Goal: Task Accomplishment & Management: Manage account settings

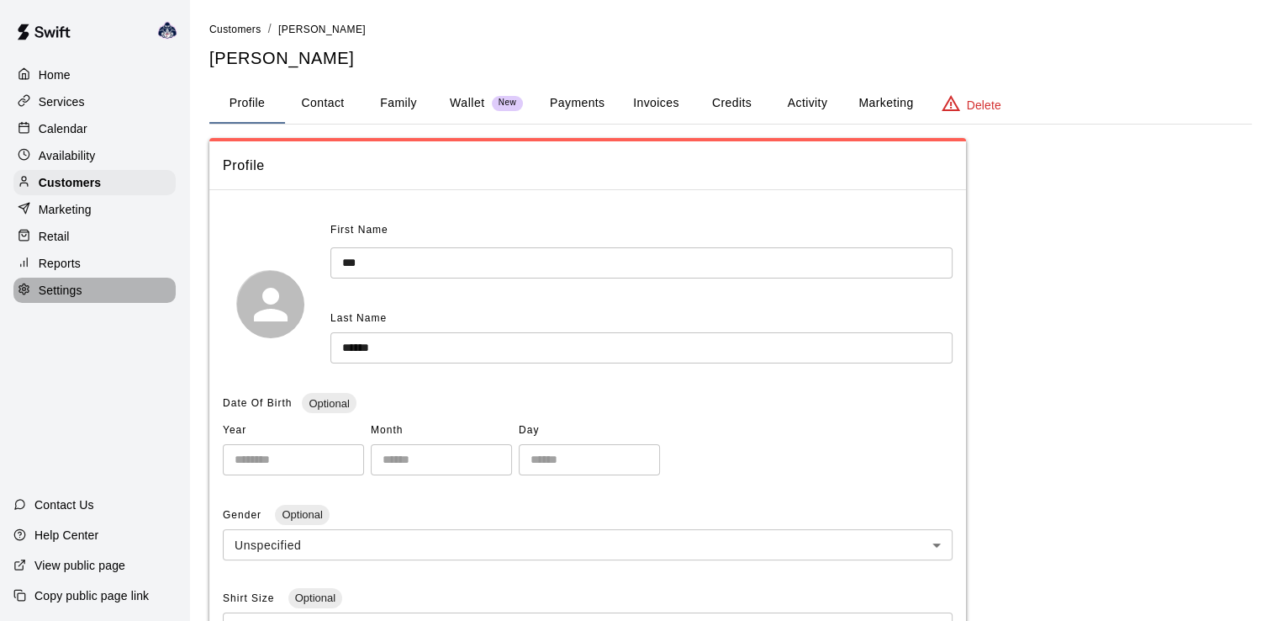
click at [80, 298] on p "Settings" at bounding box center [61, 290] width 44 height 17
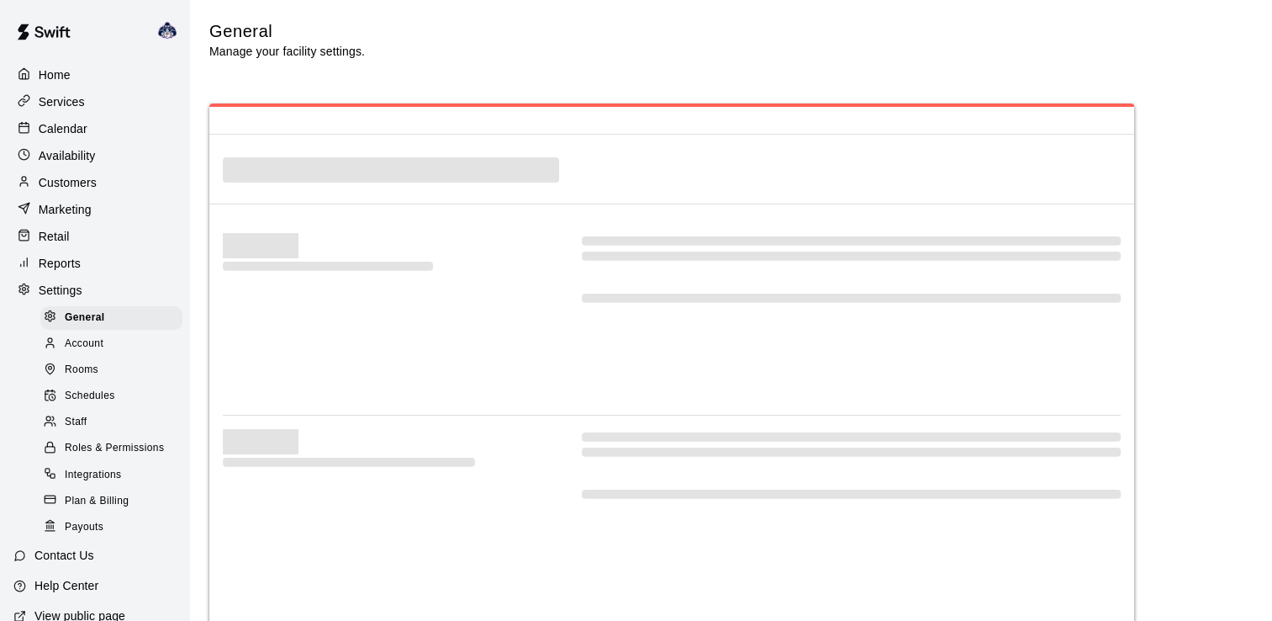
select select "**"
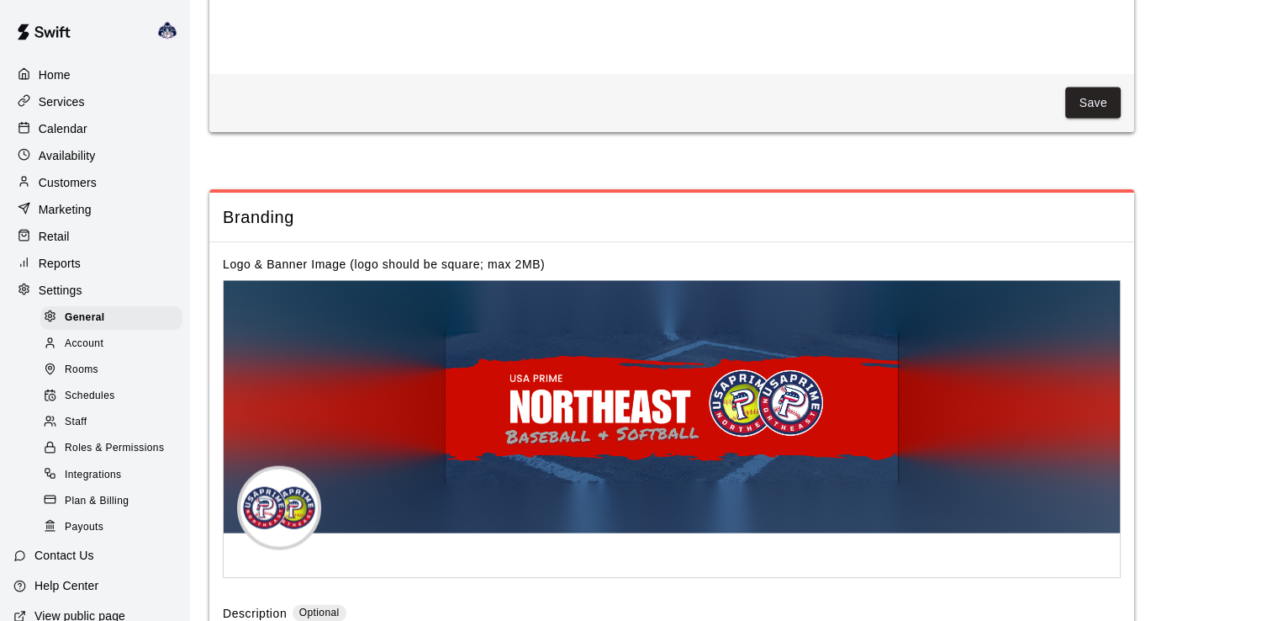
scroll to position [3621, 0]
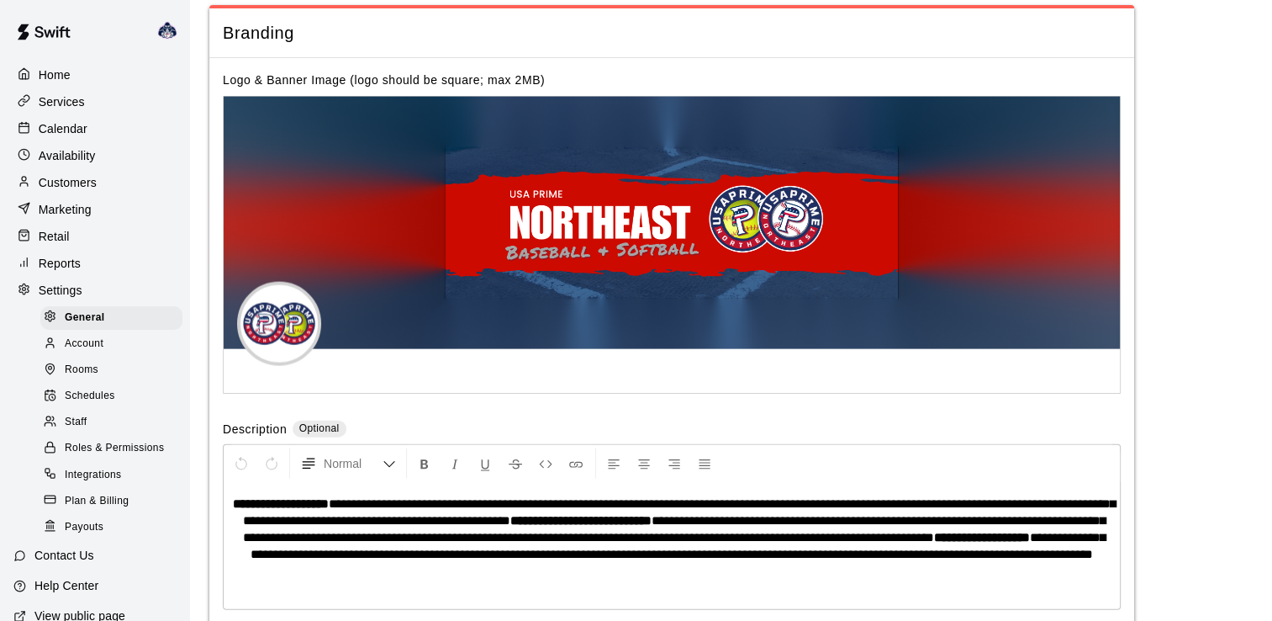
click at [86, 431] on span "Staff" at bounding box center [76, 422] width 22 height 17
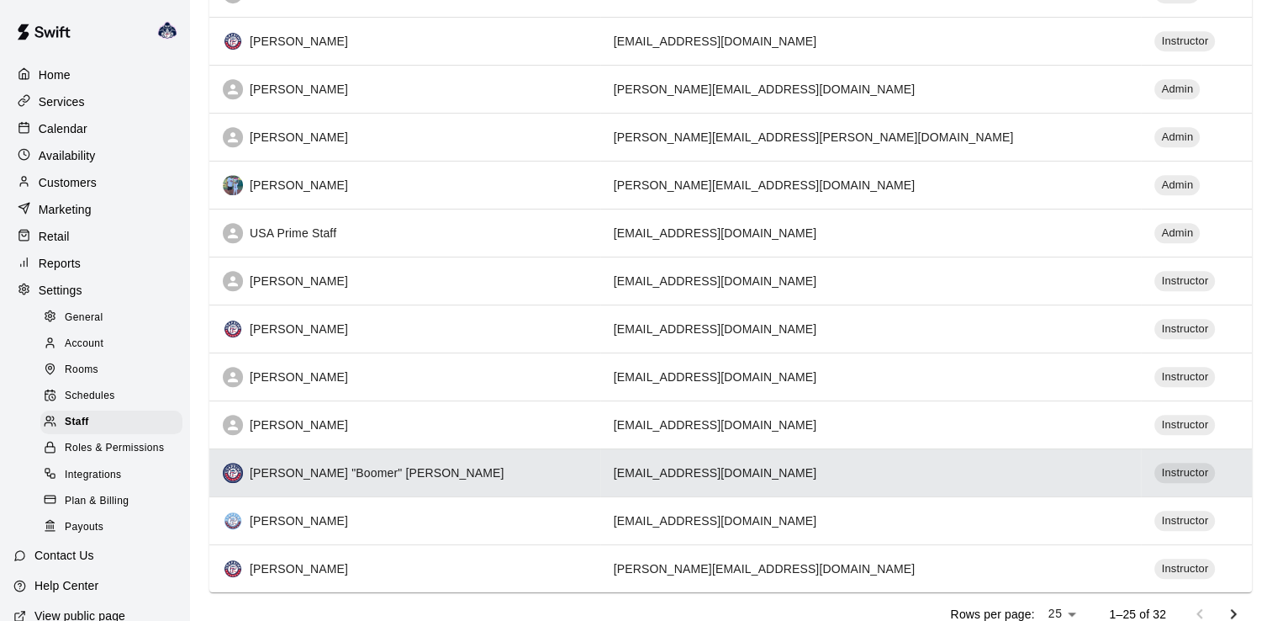
scroll to position [887, 0]
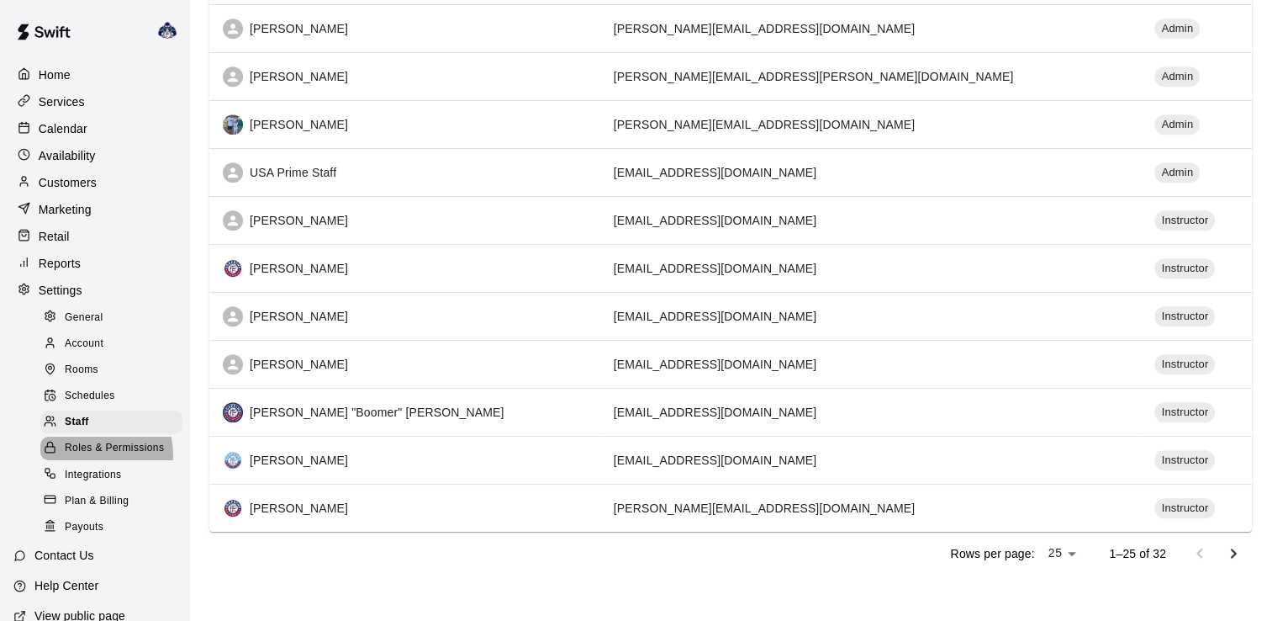
click at [75, 457] on span "Roles & Permissions" at bounding box center [114, 448] width 99 height 17
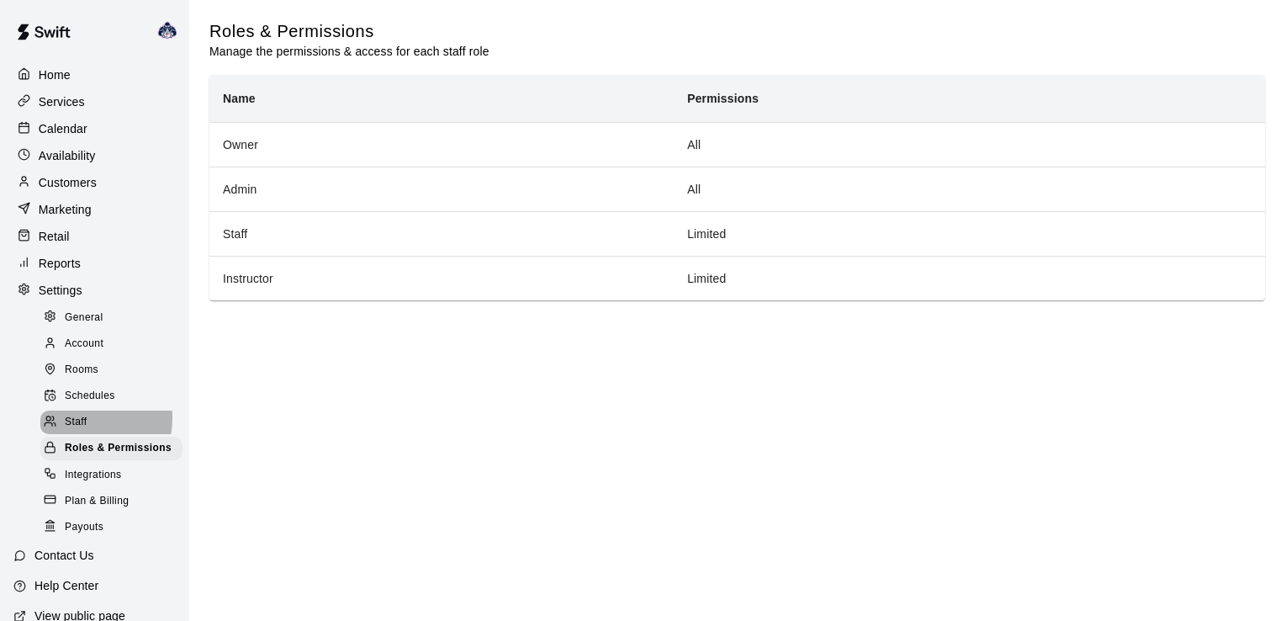
click at [77, 431] on span "Staff" at bounding box center [76, 422] width 22 height 17
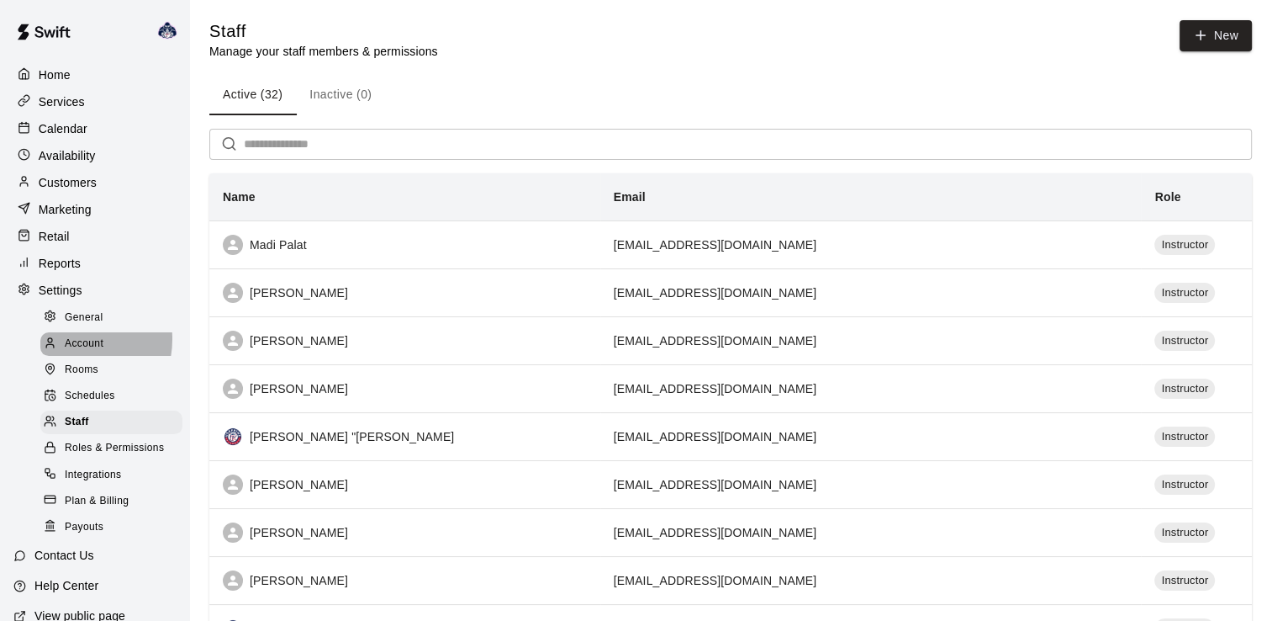
click at [71, 352] on span "Account" at bounding box center [84, 344] width 39 height 17
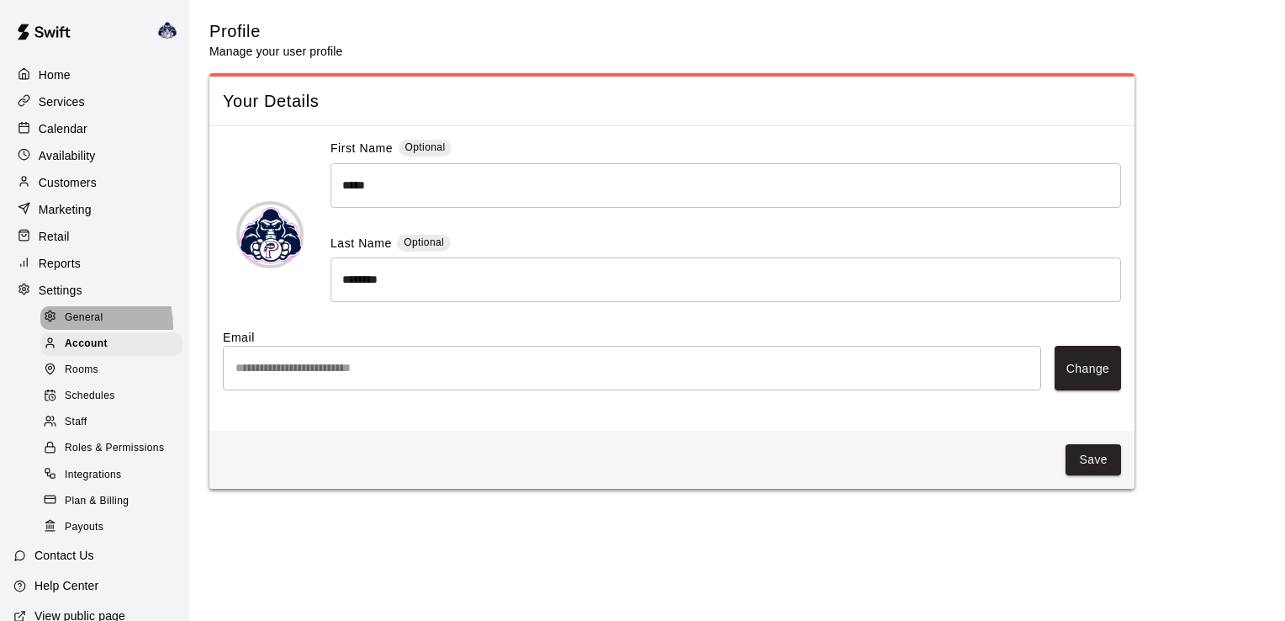
click at [73, 330] on div "General" at bounding box center [111, 318] width 142 height 24
select select "**"
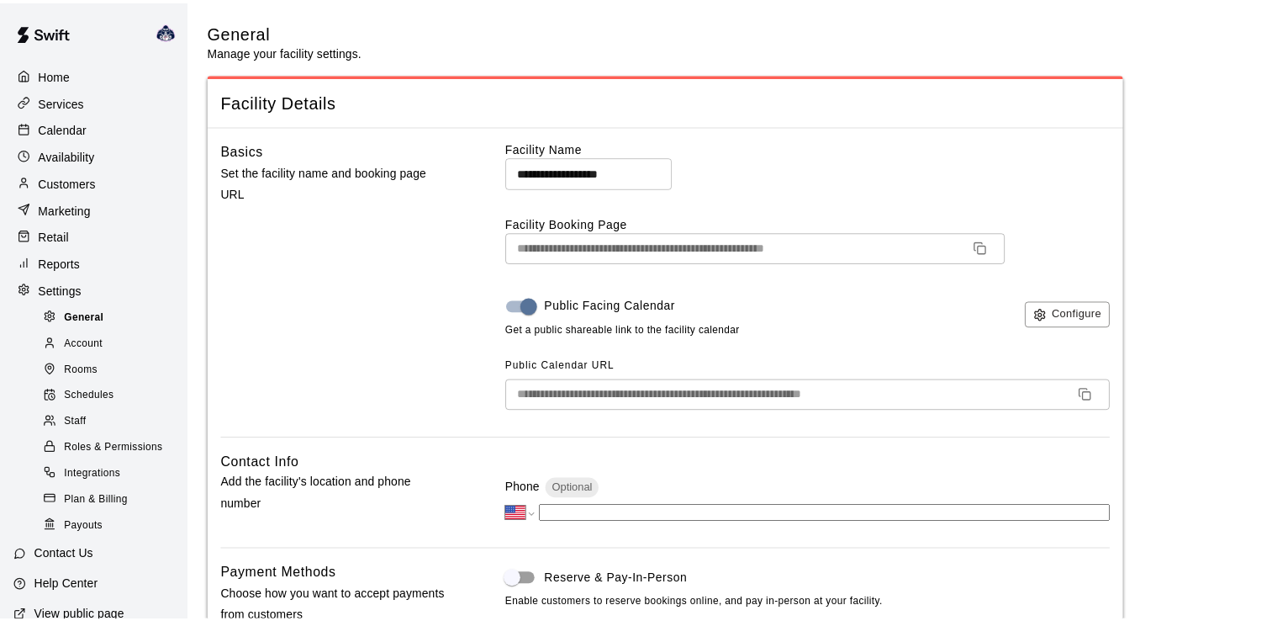
scroll to position [3621, 0]
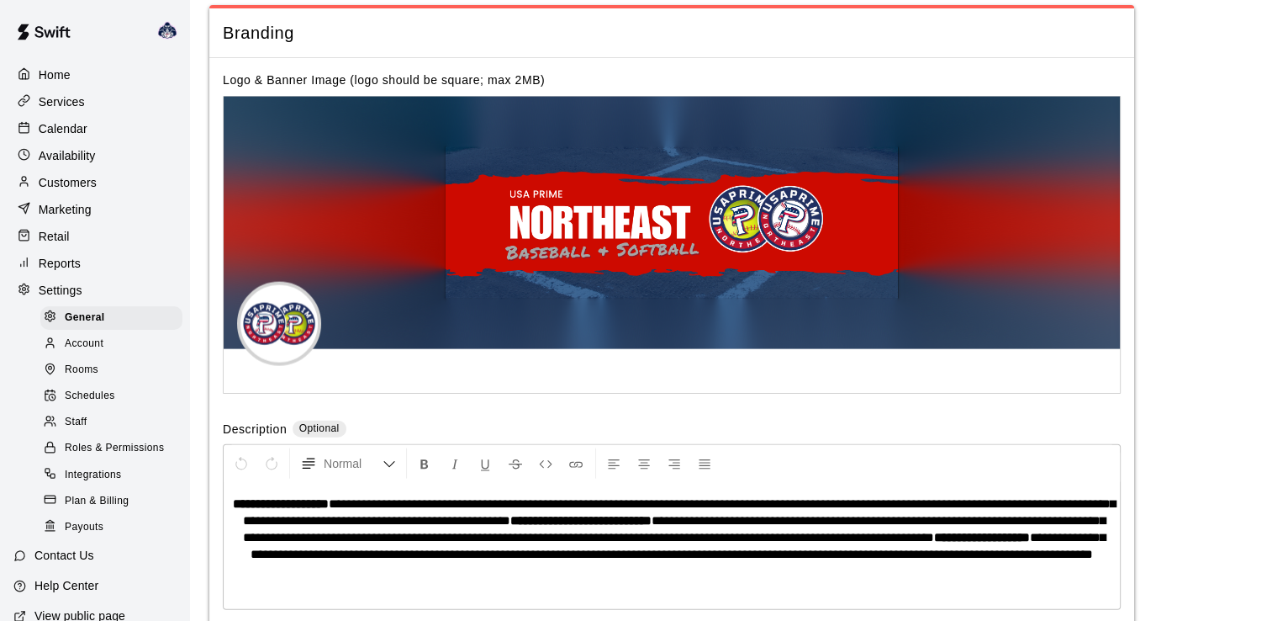
click at [77, 431] on span "Staff" at bounding box center [76, 422] width 22 height 17
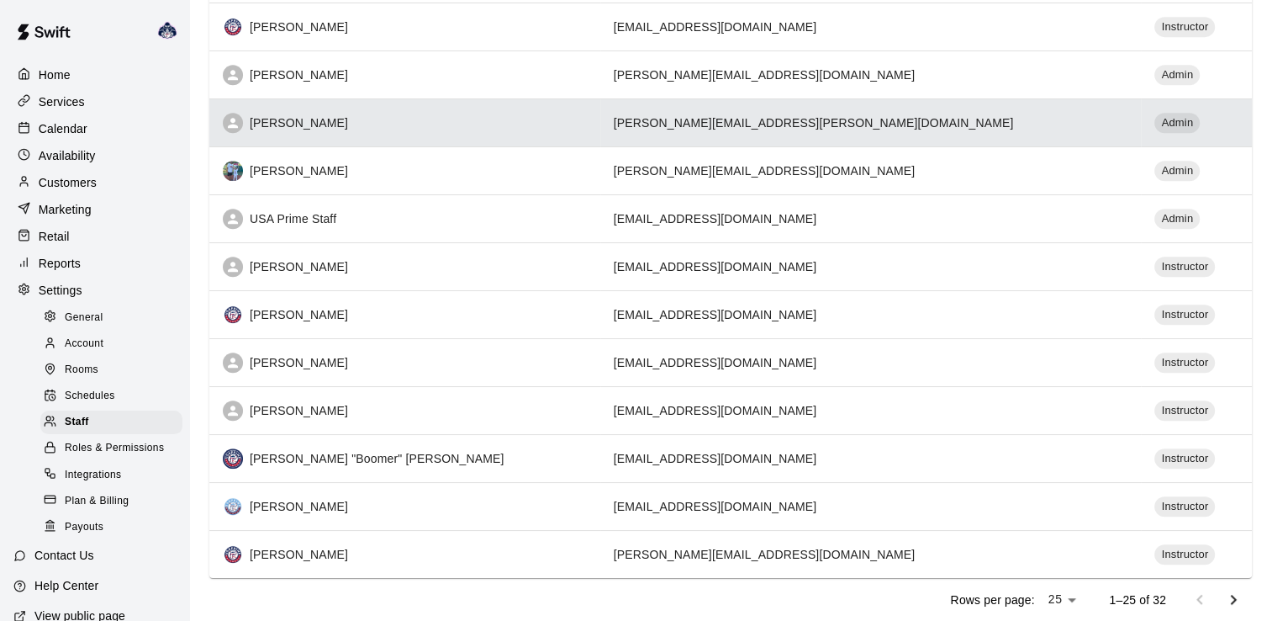
scroll to position [887, 0]
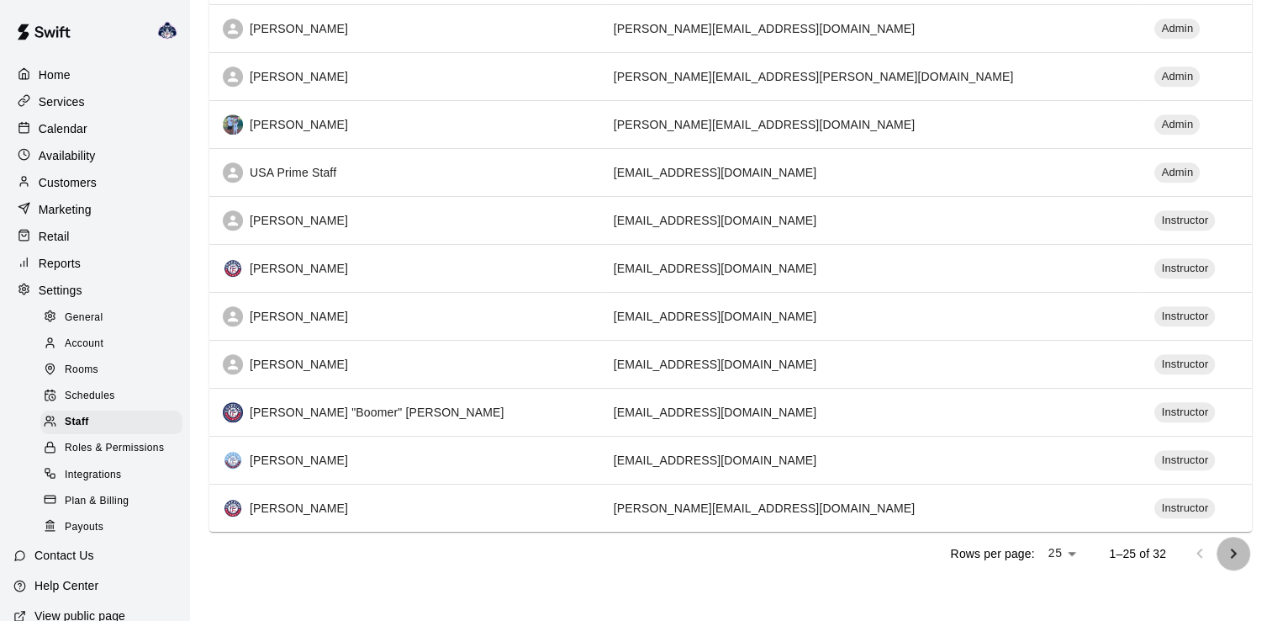
click at [1231, 548] on icon "Go to next page" at bounding box center [1234, 553] width 6 height 10
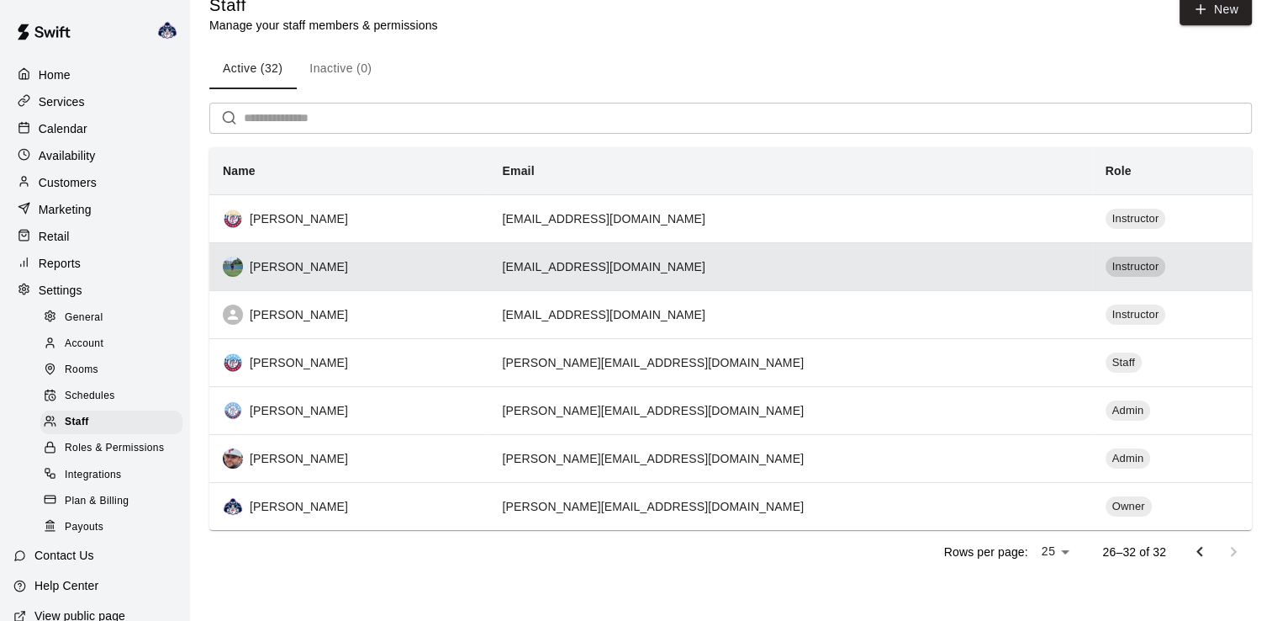
click at [1106, 264] on span "Instructor" at bounding box center [1136, 267] width 61 height 16
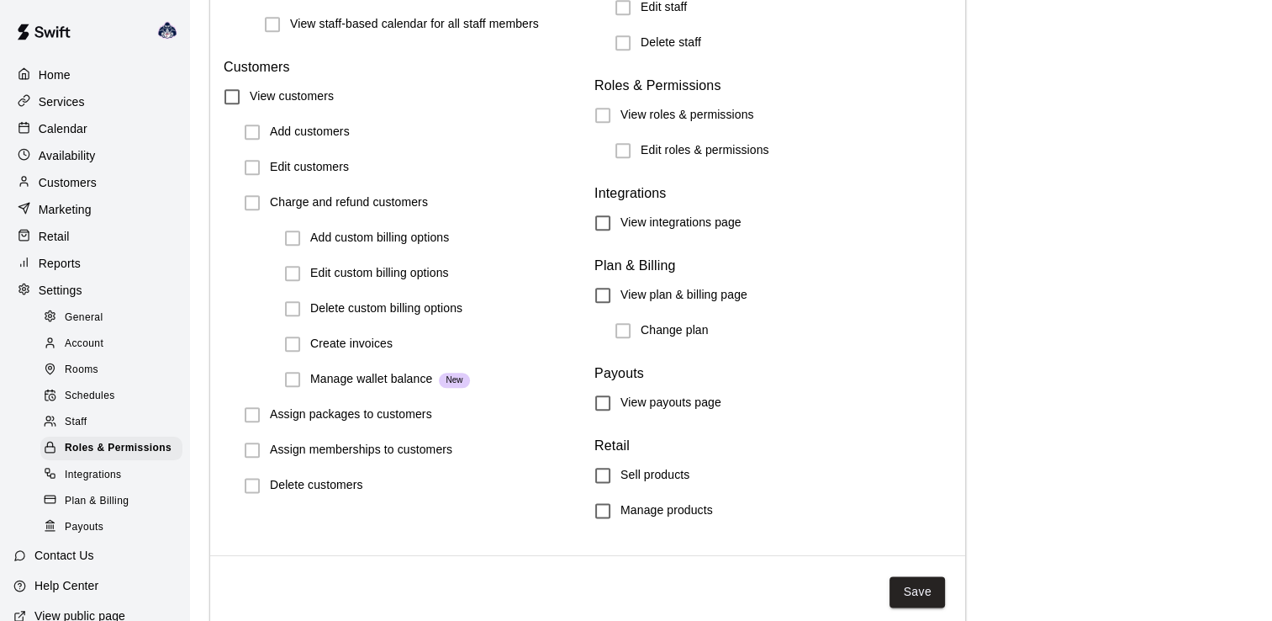
scroll to position [1931, 0]
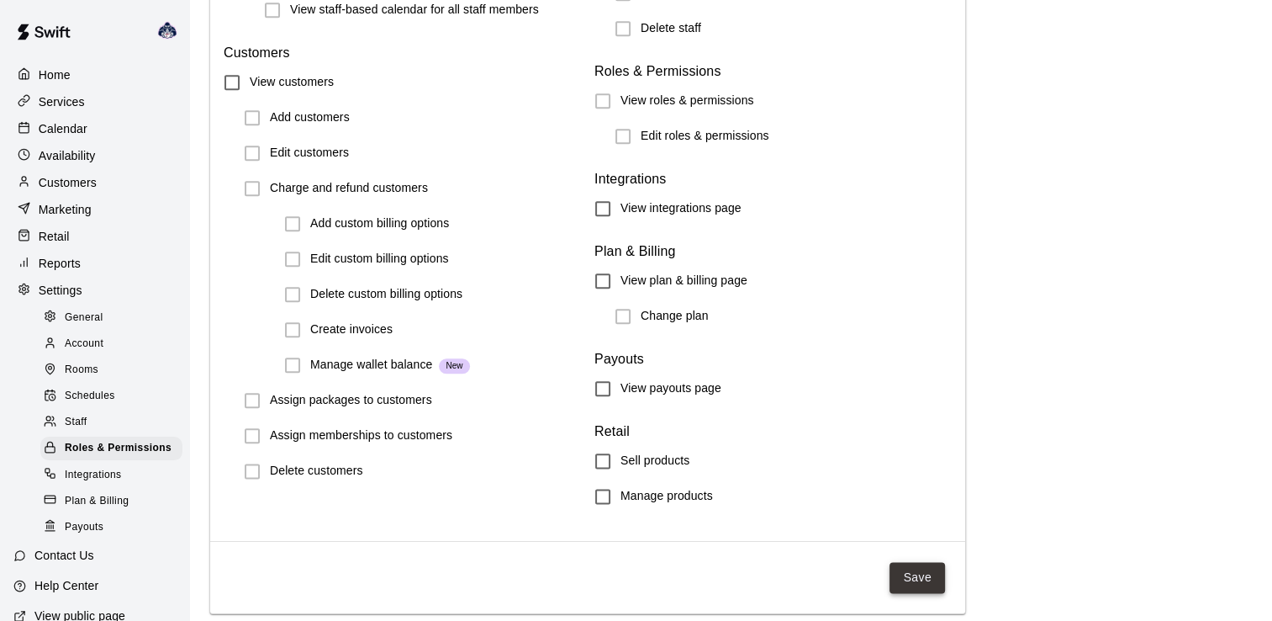
click at [921, 579] on button "Save" at bounding box center [918, 577] width 56 height 31
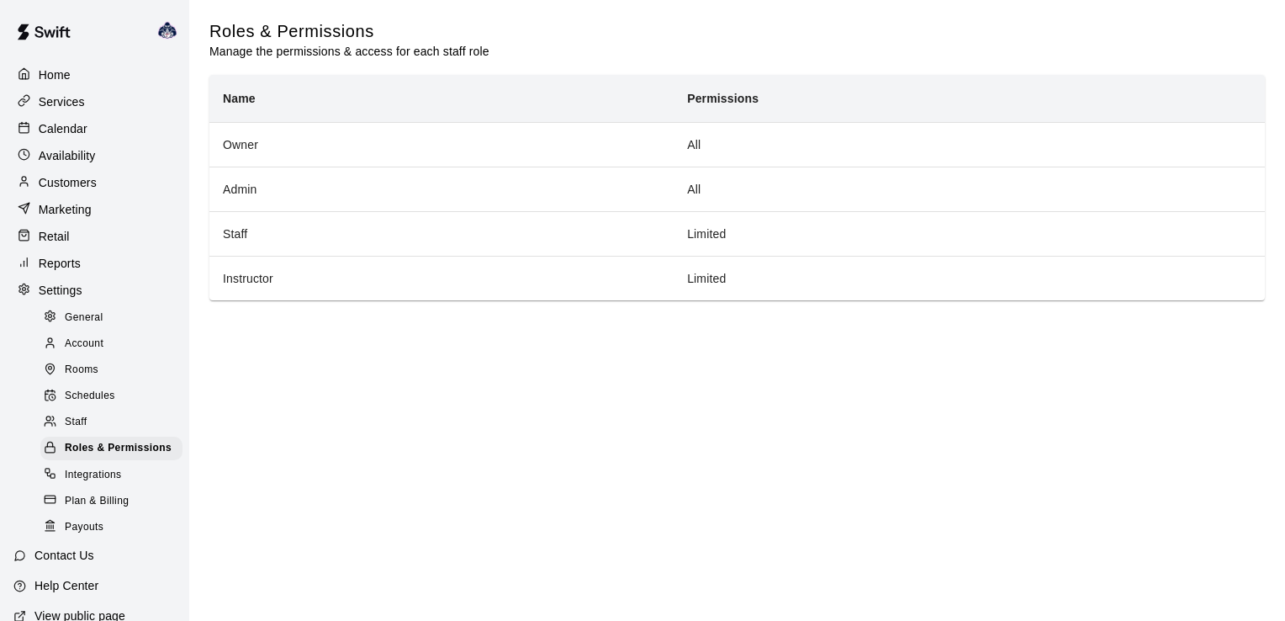
drag, startPoint x: 92, startPoint y: 335, endPoint x: 157, endPoint y: 332, distance: 65.6
click at [92, 326] on span "General" at bounding box center [84, 317] width 39 height 17
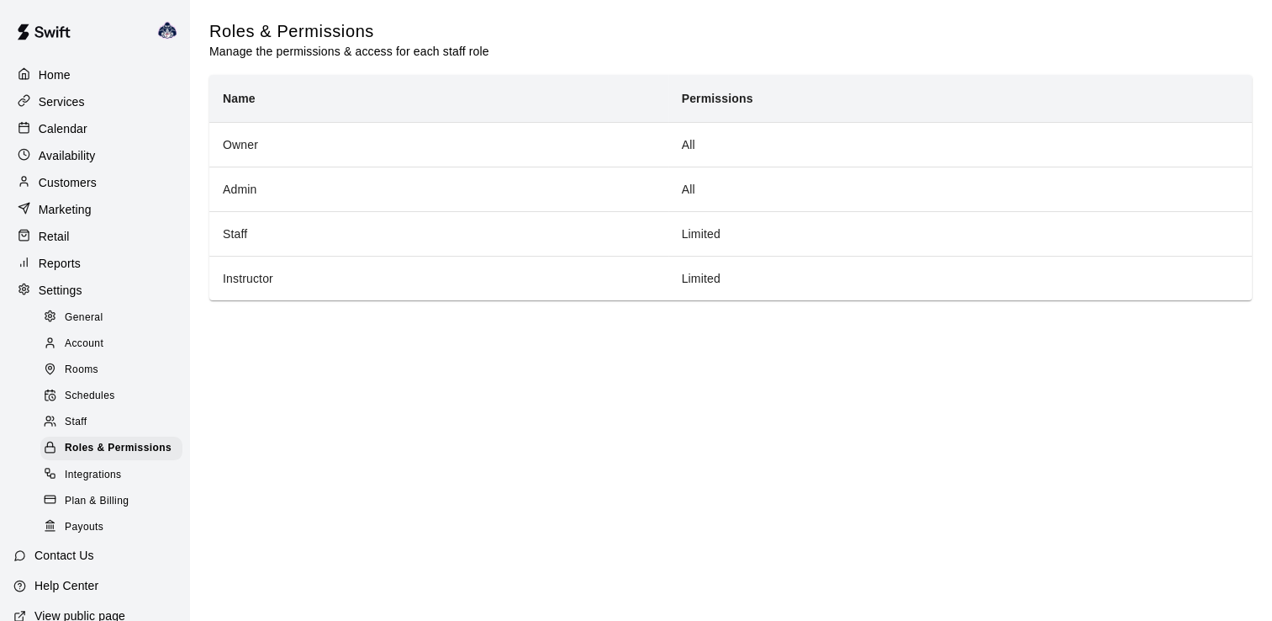
select select "**"
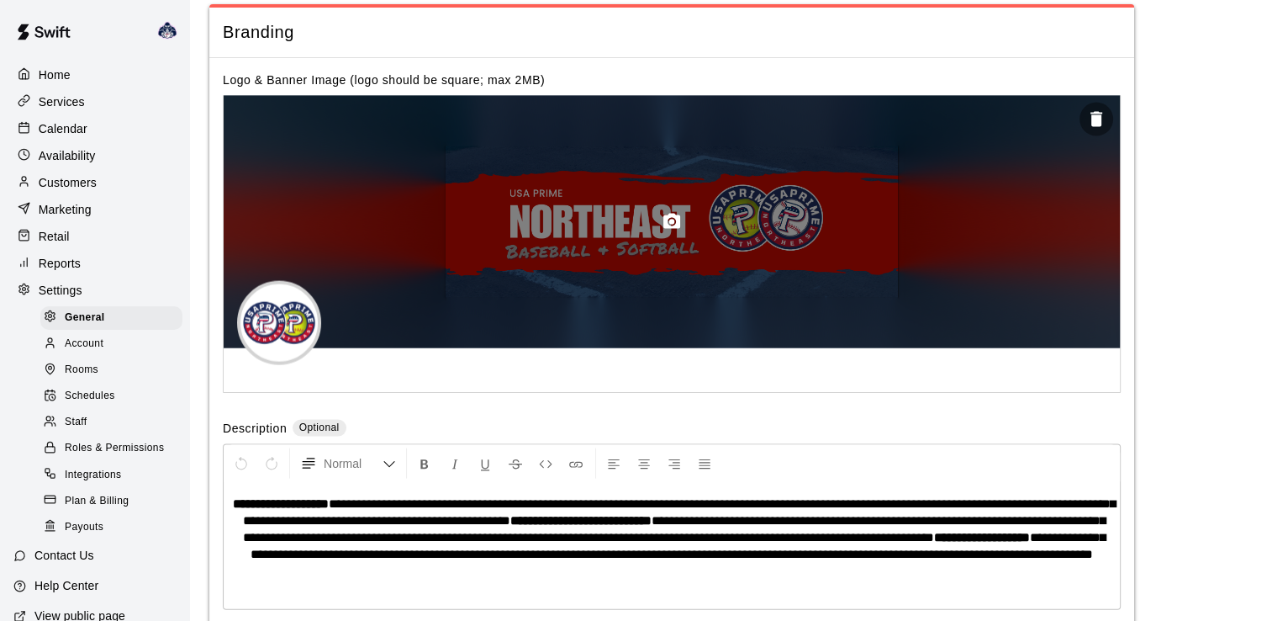
scroll to position [3621, 0]
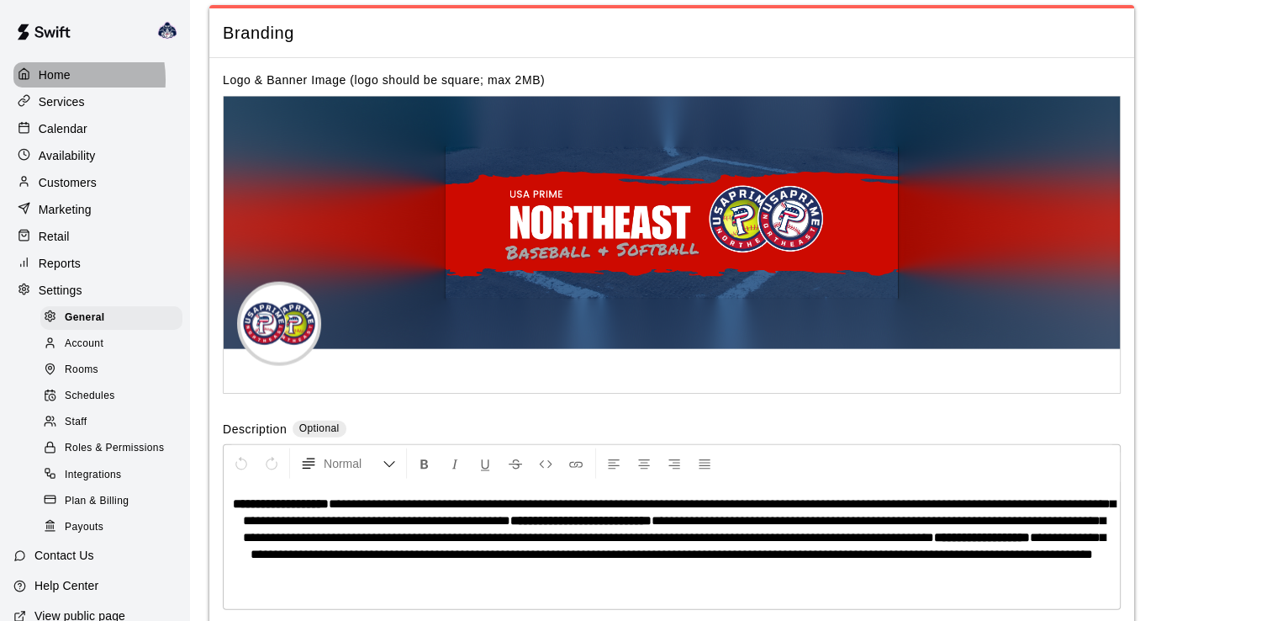
click at [50, 79] on p "Home" at bounding box center [55, 74] width 32 height 17
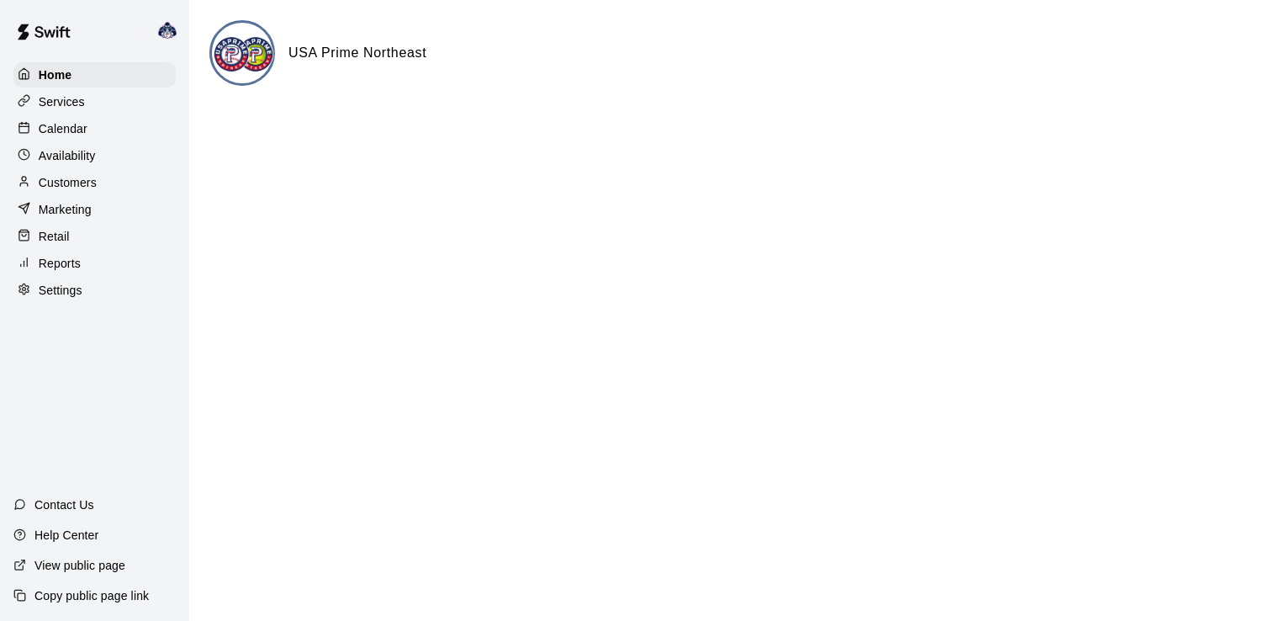
click at [44, 99] on p "Services" at bounding box center [62, 101] width 46 height 17
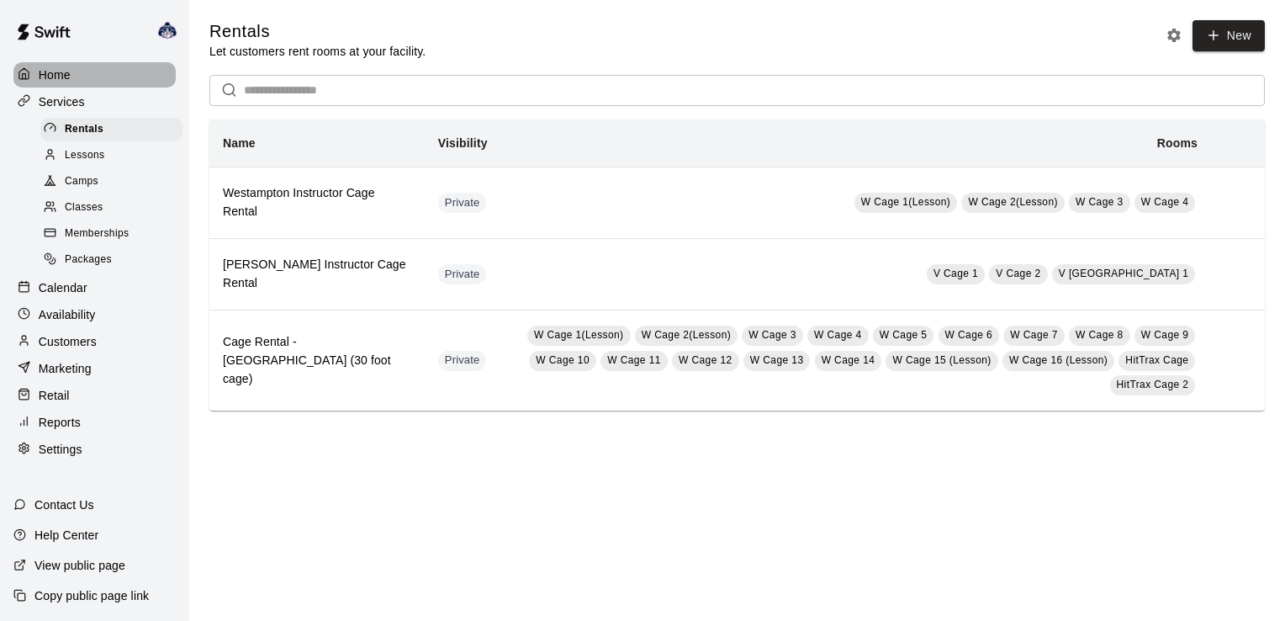
click at [57, 70] on p "Home" at bounding box center [55, 74] width 32 height 17
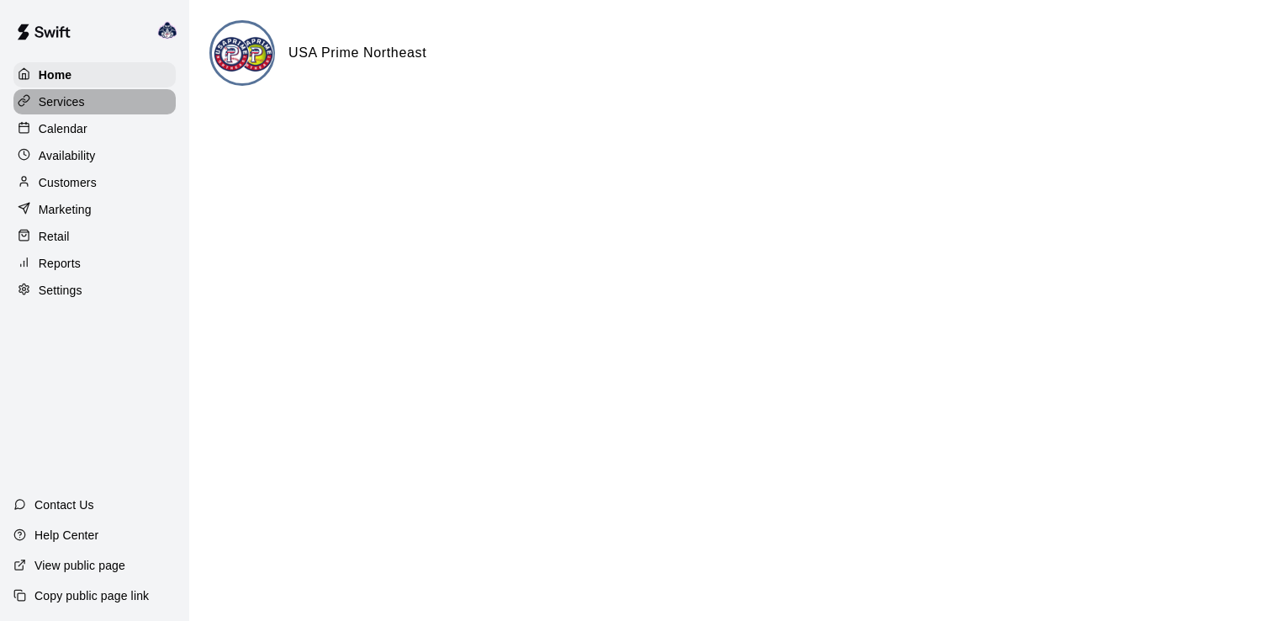
click at [27, 99] on icon at bounding box center [24, 100] width 13 height 13
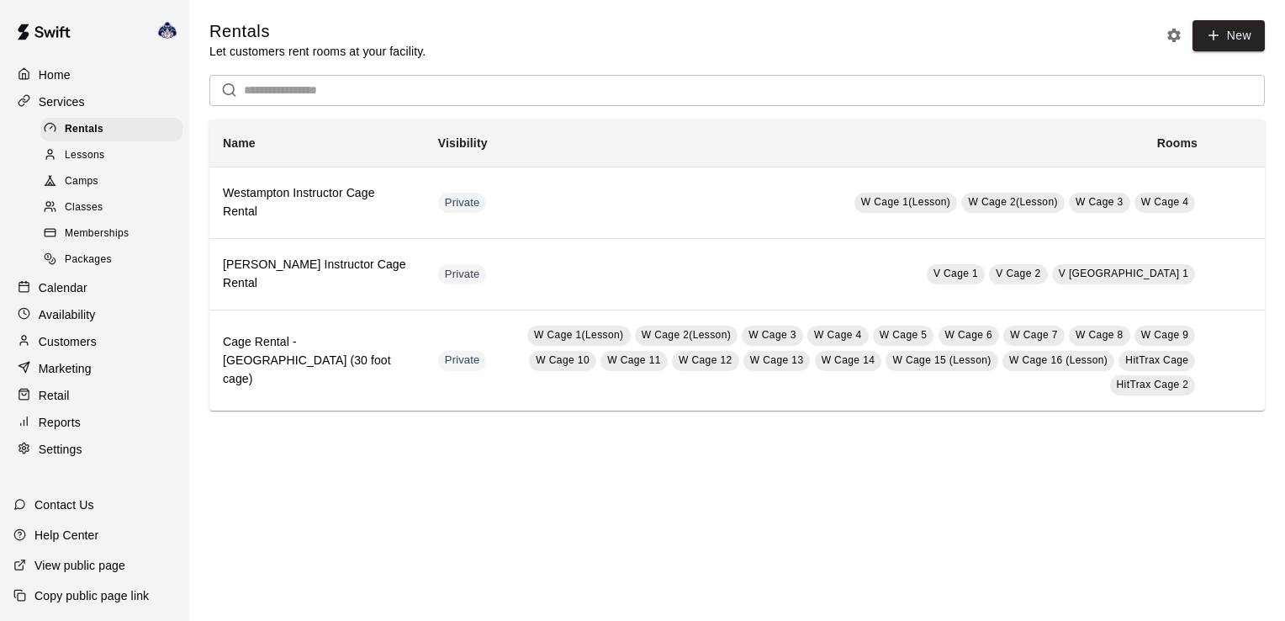
drag, startPoint x: 66, startPoint y: 299, endPoint x: 77, endPoint y: 301, distance: 11.2
click at [66, 296] on p "Calendar" at bounding box center [63, 287] width 49 height 17
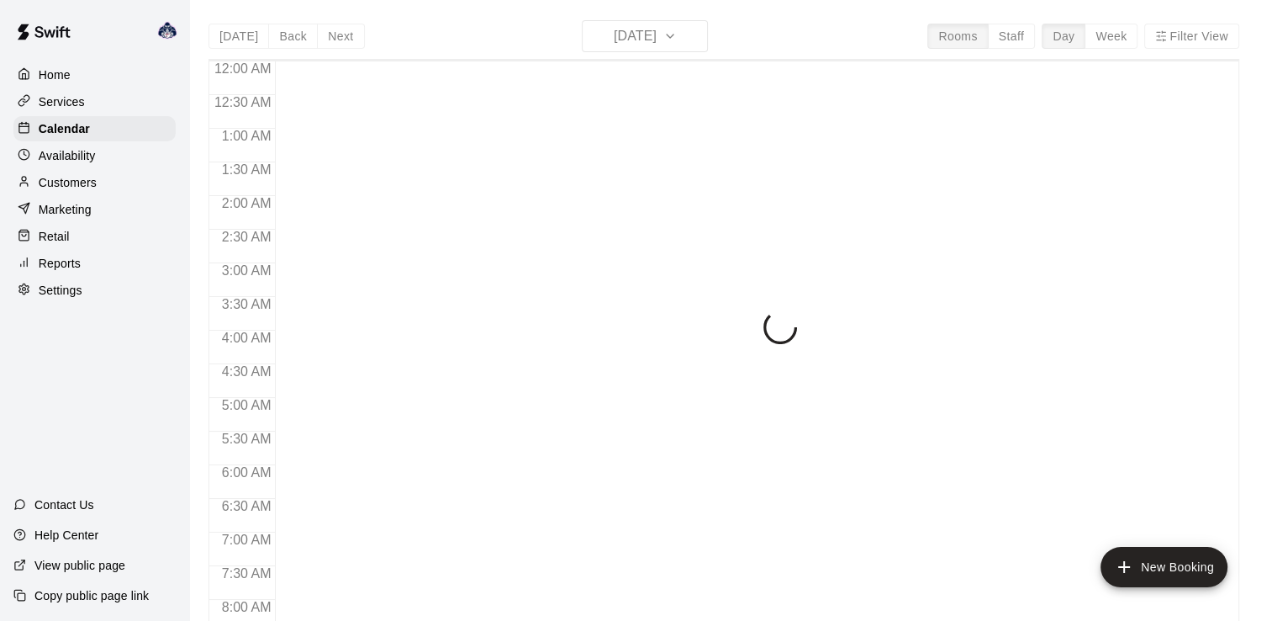
scroll to position [1034, 0]
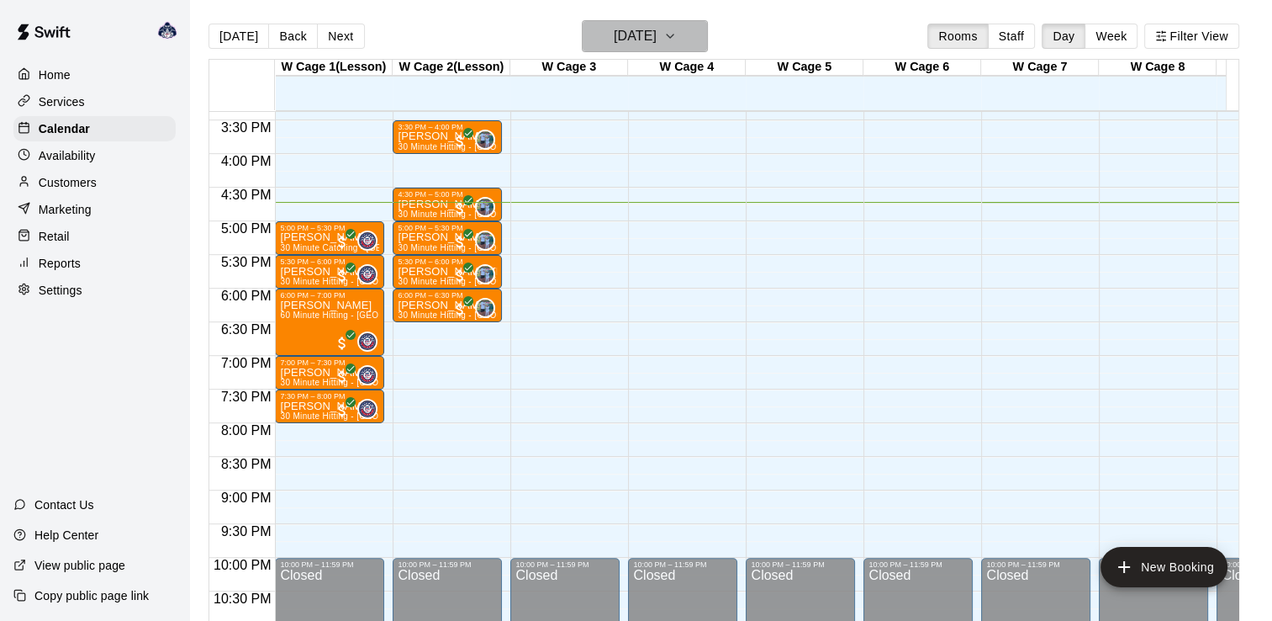
click at [677, 34] on icon "button" at bounding box center [670, 36] width 13 height 20
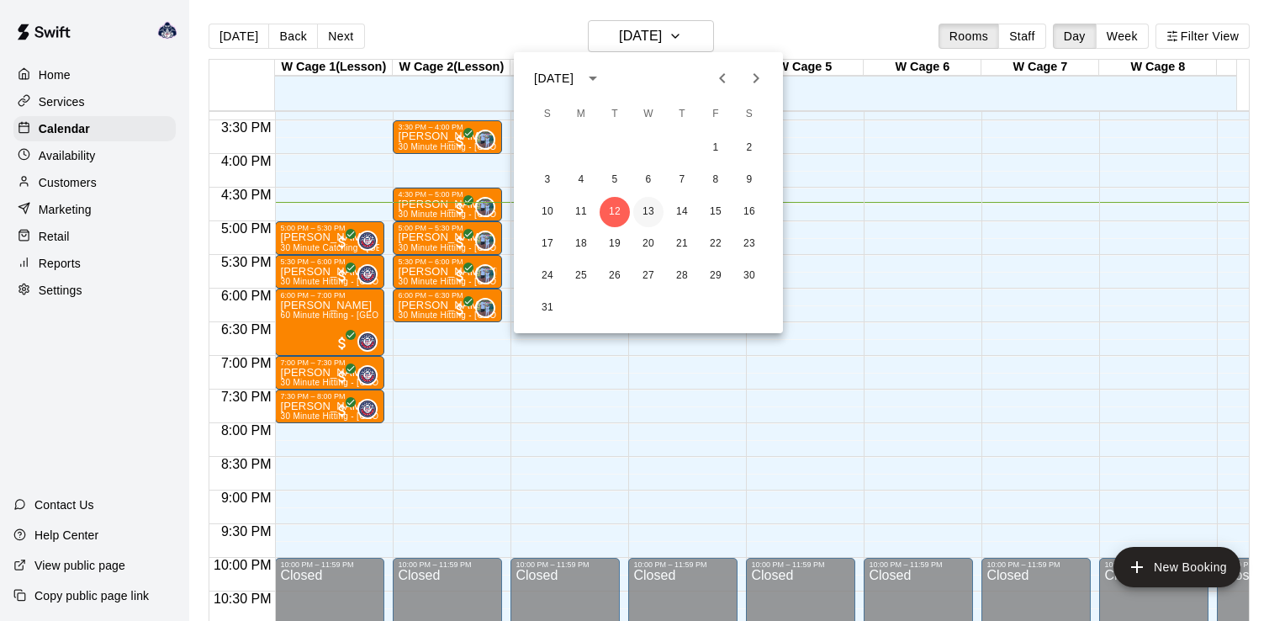
click at [656, 221] on button "13" at bounding box center [648, 212] width 30 height 30
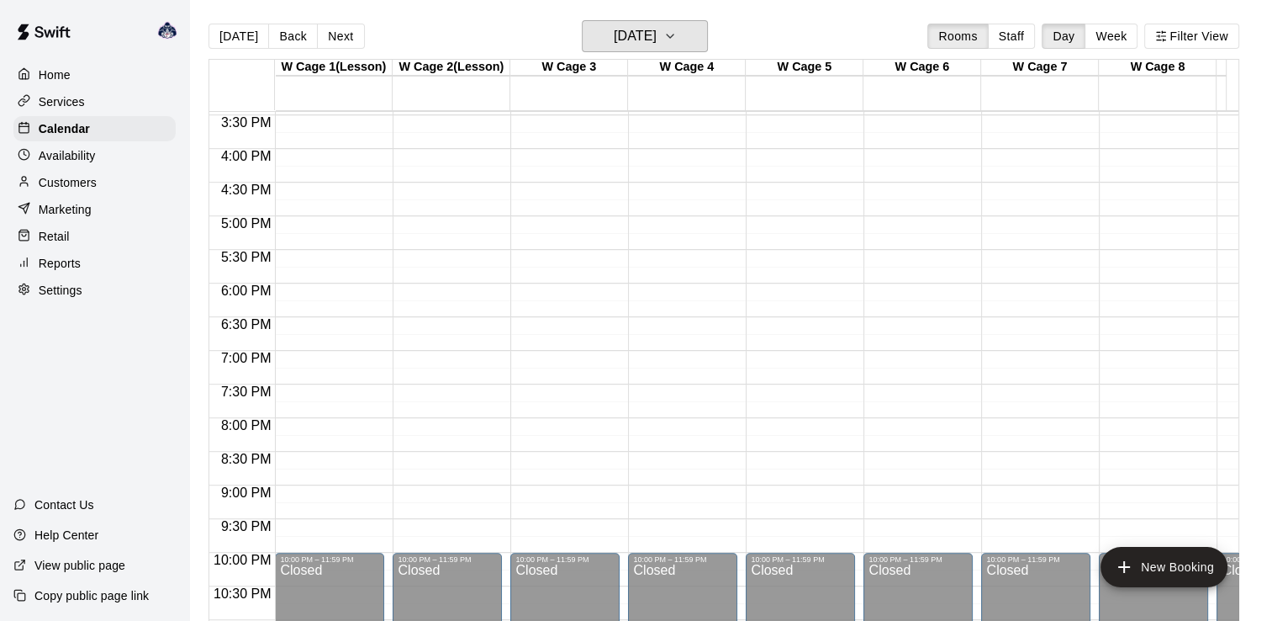
scroll to position [762, 0]
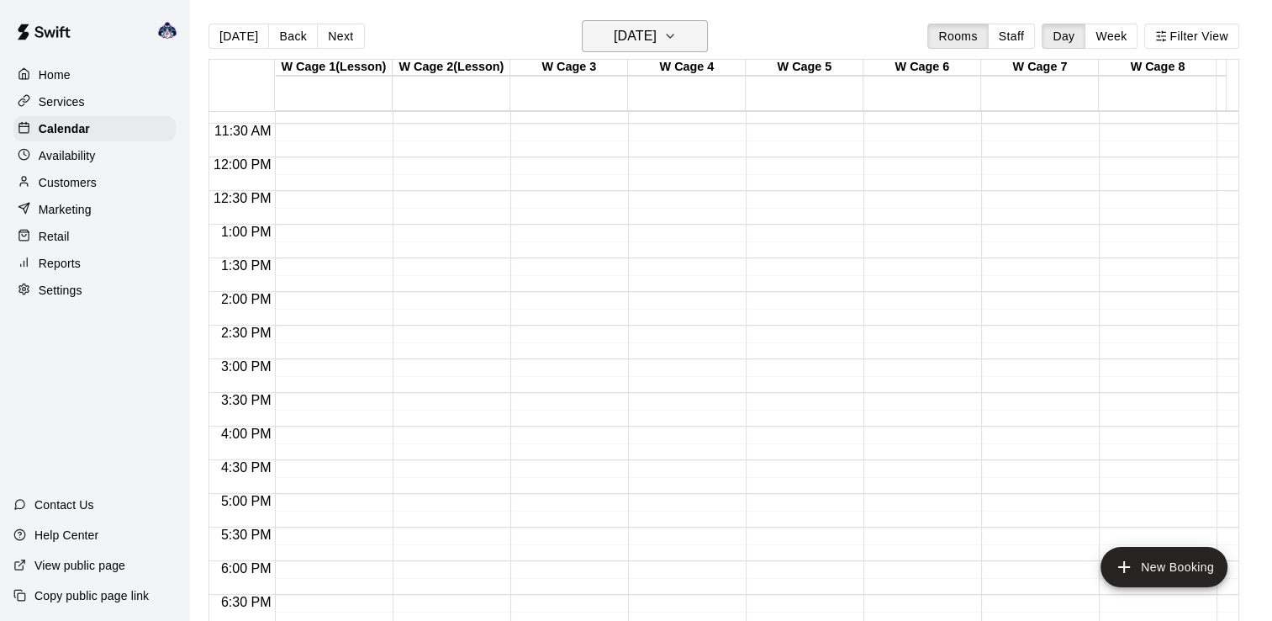
click at [701, 47] on button "[DATE]" at bounding box center [645, 36] width 126 height 32
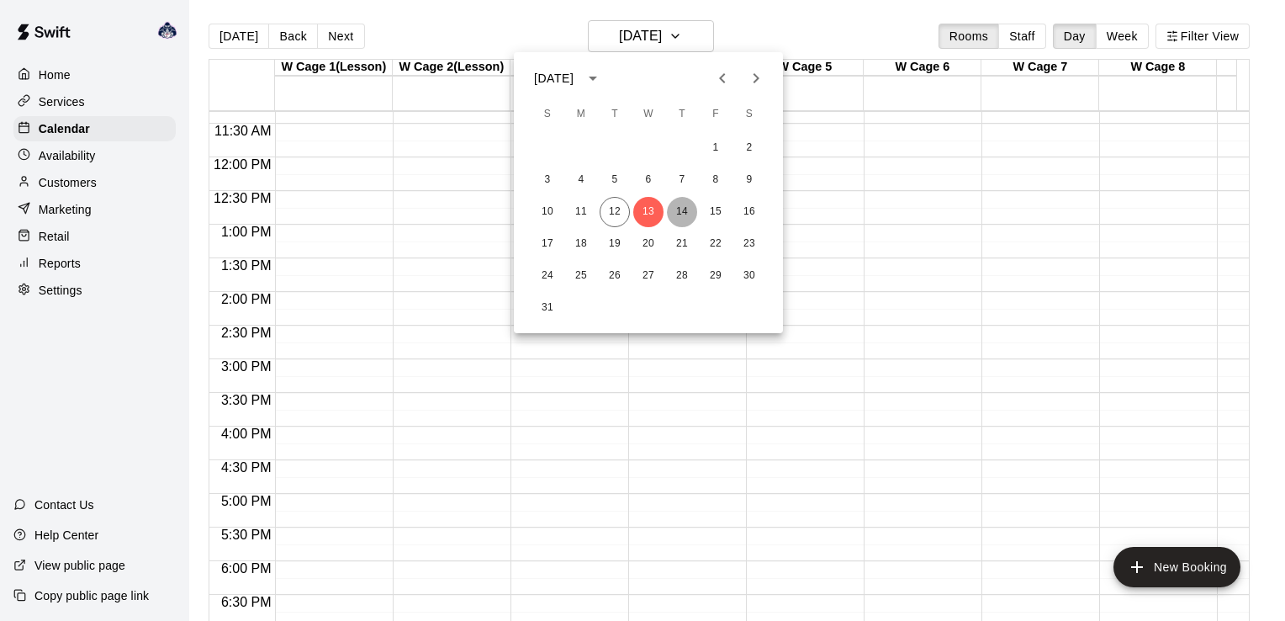
click at [674, 211] on button "14" at bounding box center [682, 212] width 30 height 30
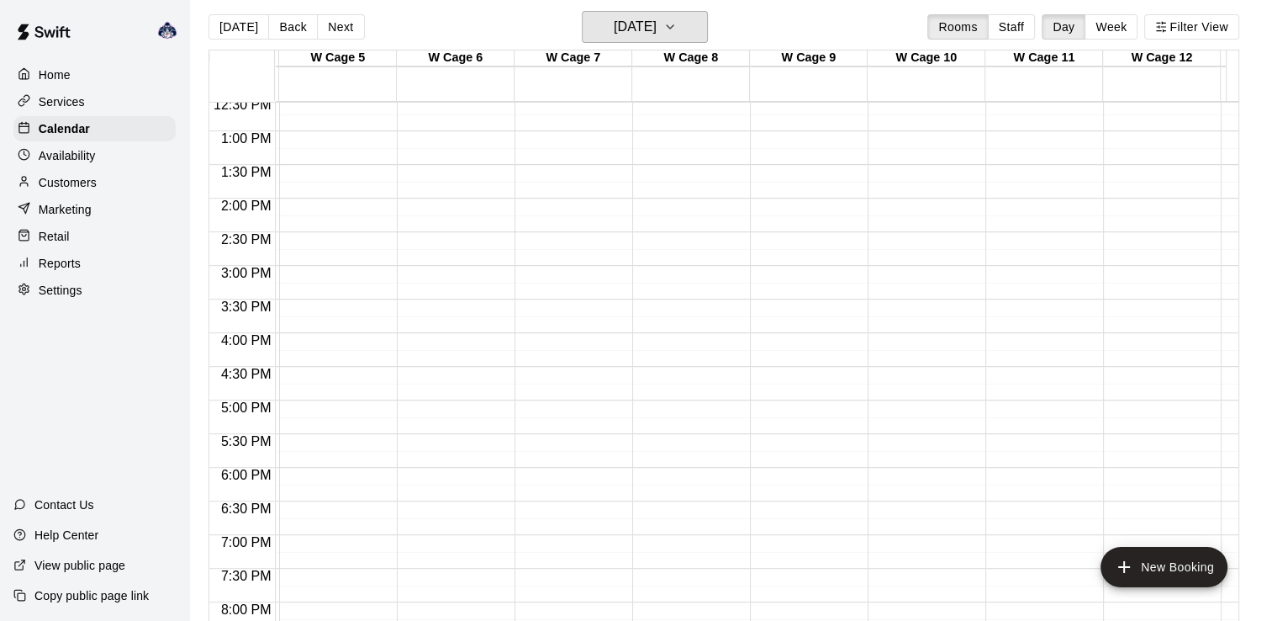
scroll to position [0, 0]
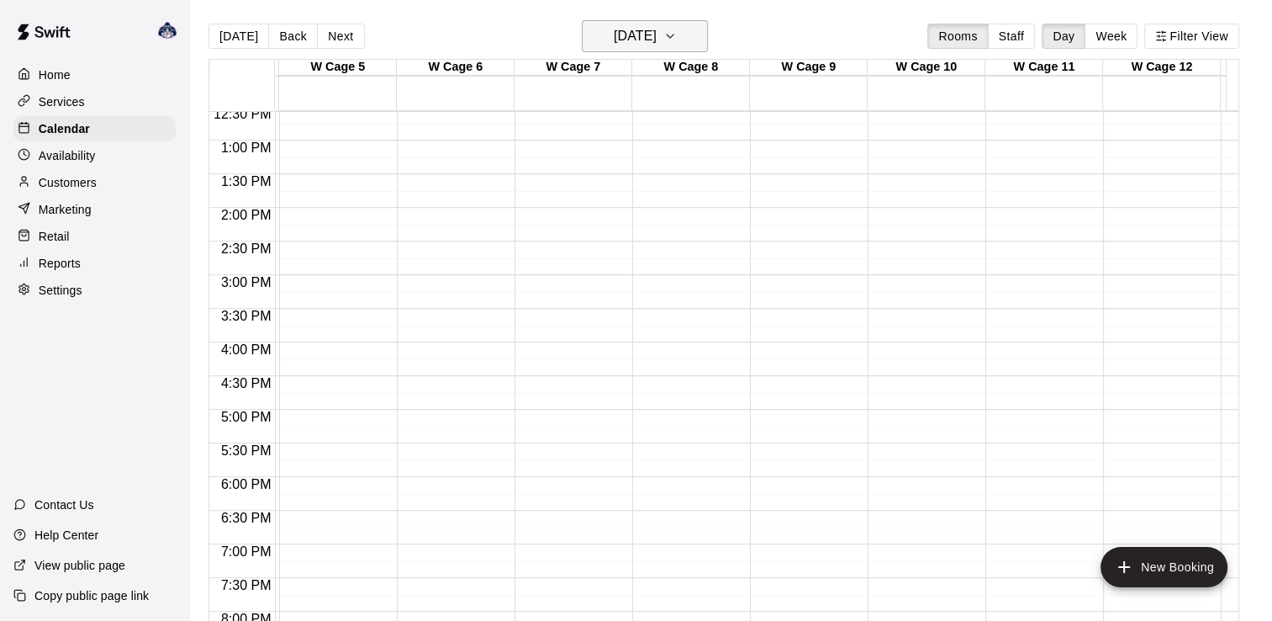
click at [657, 42] on h6 "[DATE]" at bounding box center [635, 36] width 43 height 24
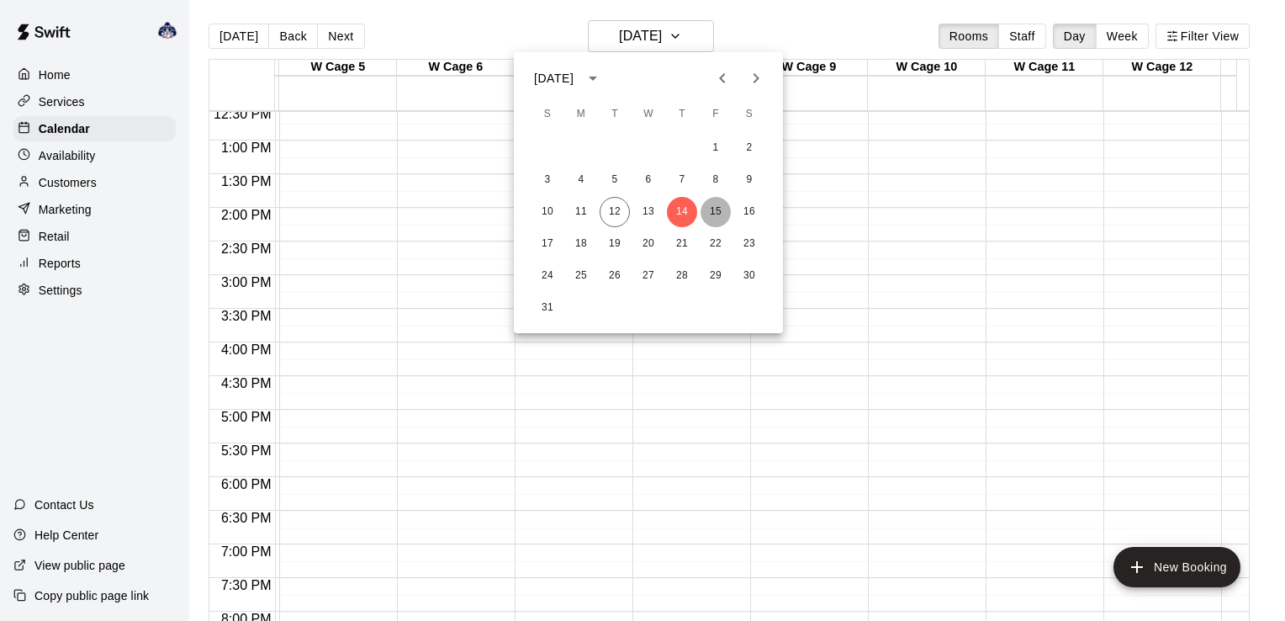
click at [706, 209] on button "15" at bounding box center [716, 212] width 30 height 30
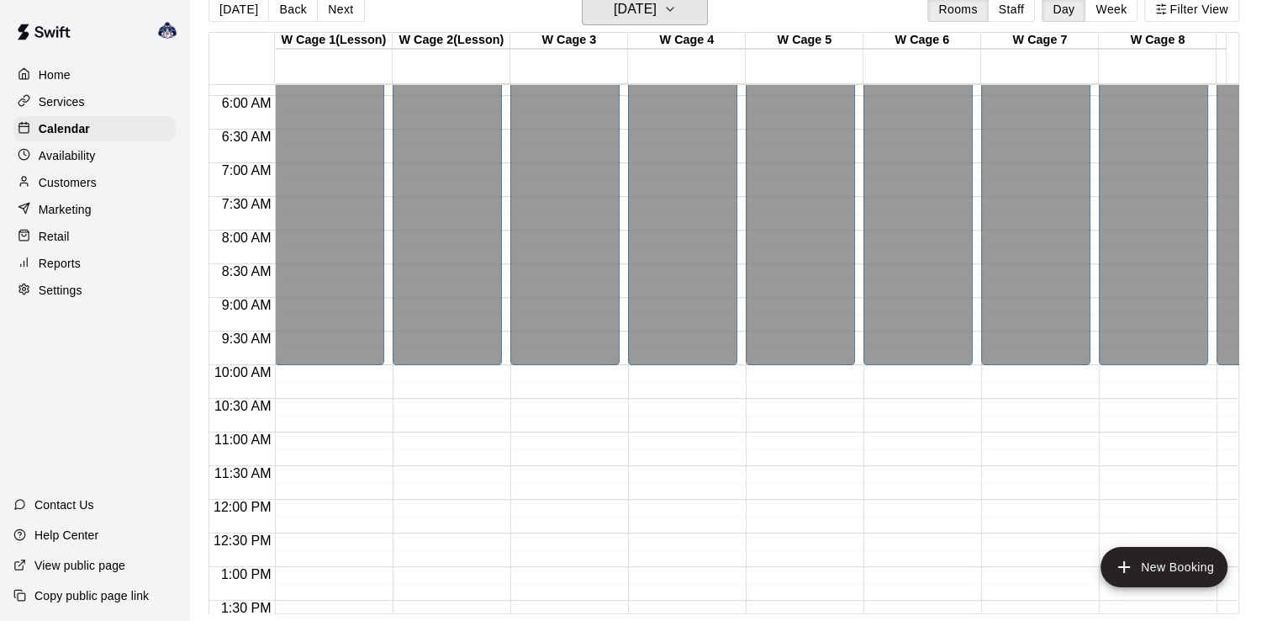
scroll to position [341, 0]
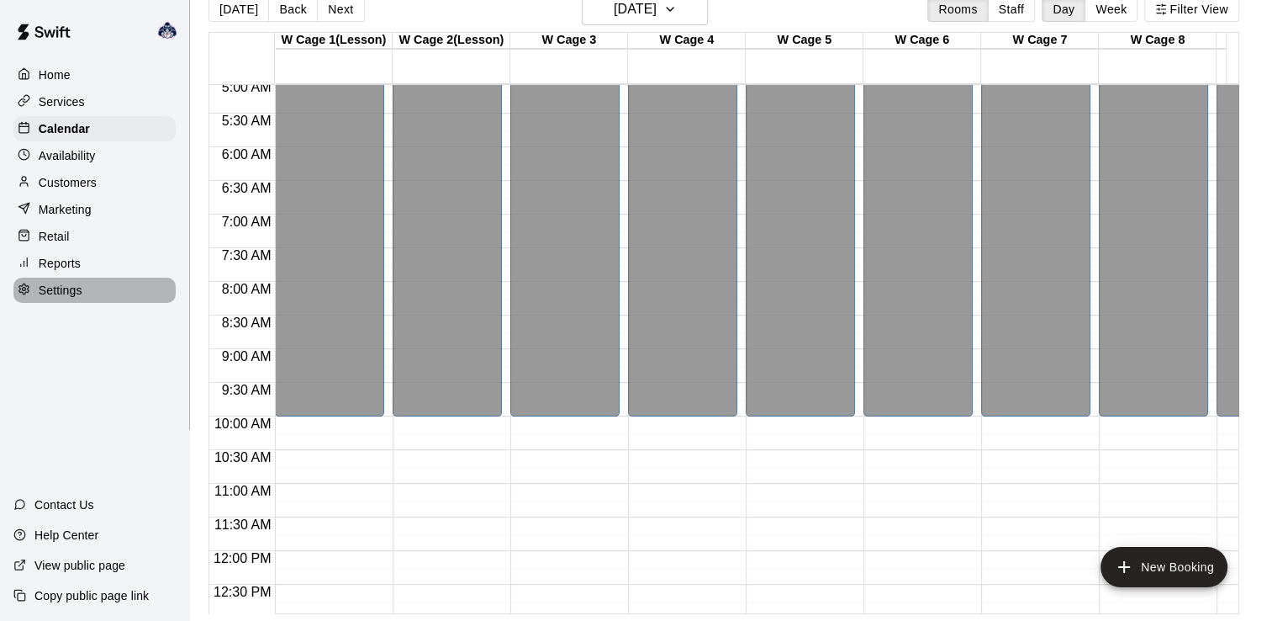
click at [51, 299] on p "Settings" at bounding box center [61, 290] width 44 height 17
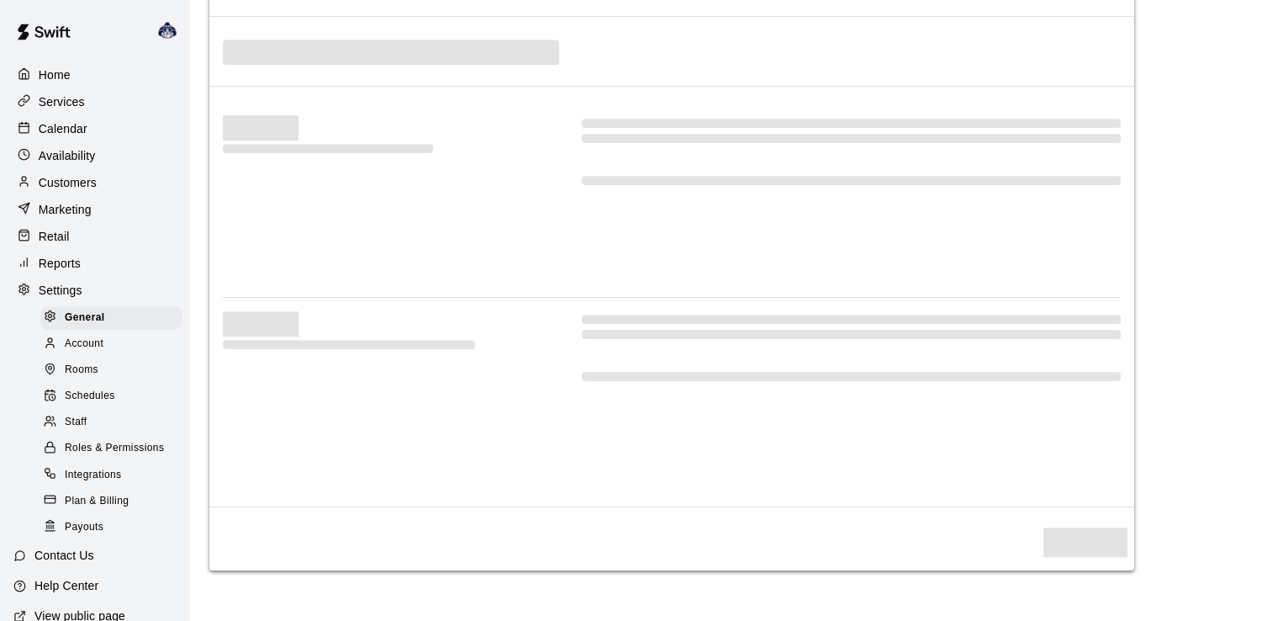
select select "**"
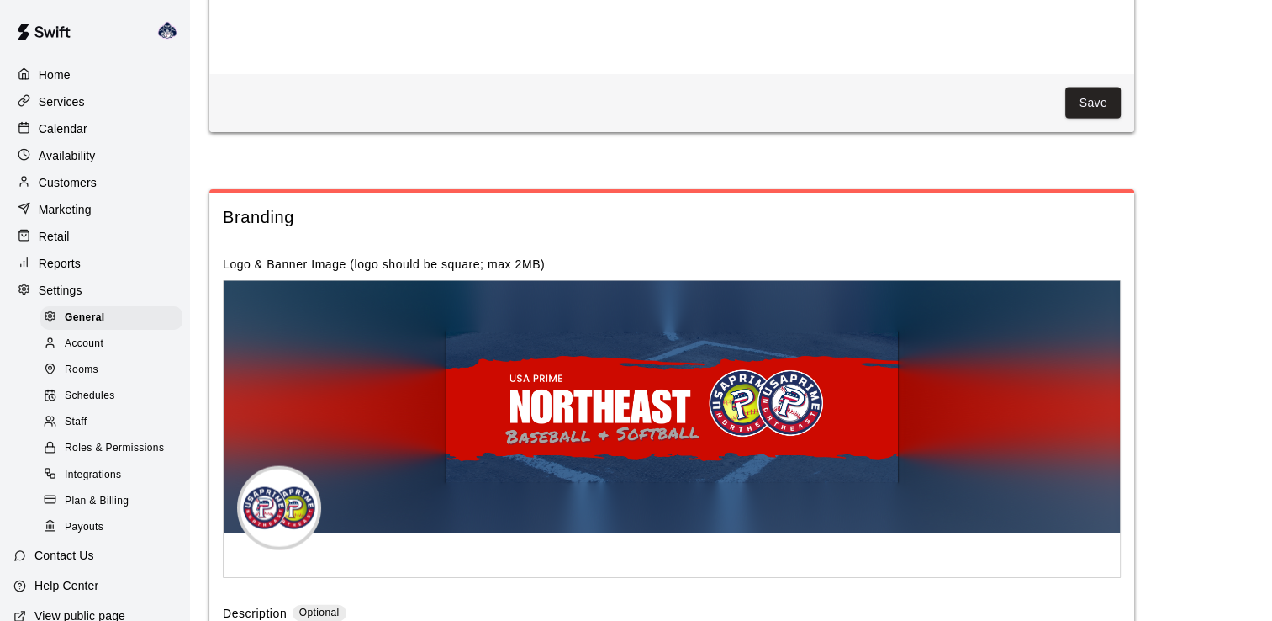
scroll to position [3621, 0]
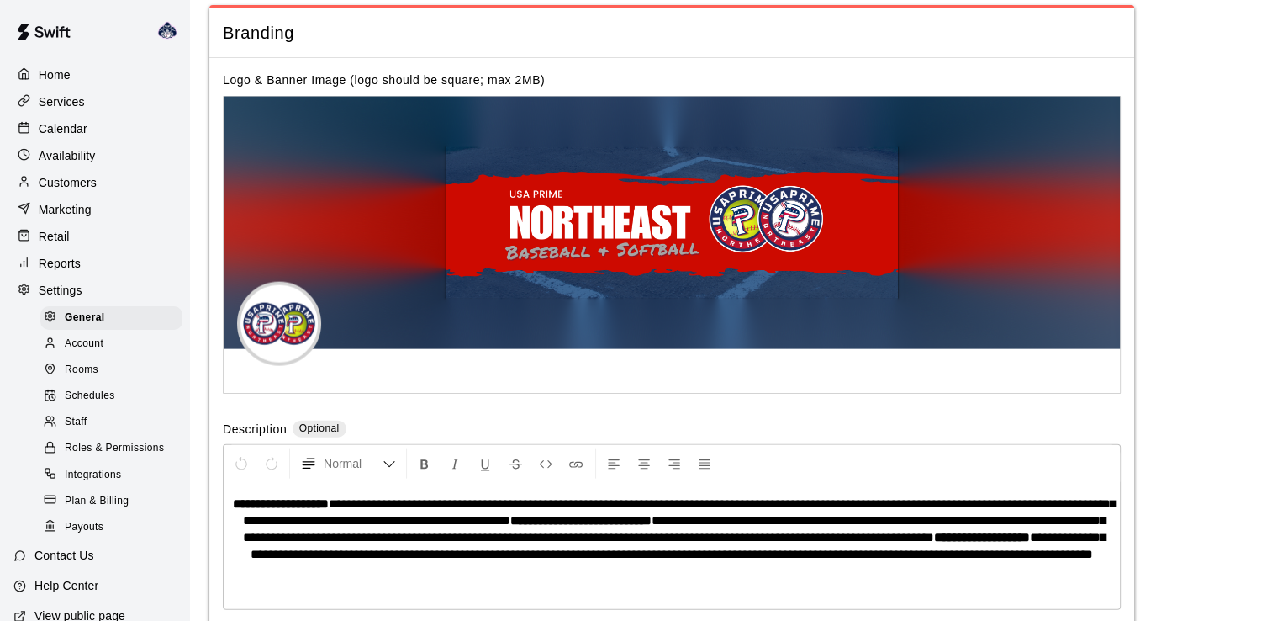
click at [78, 352] on span "Account" at bounding box center [84, 344] width 39 height 17
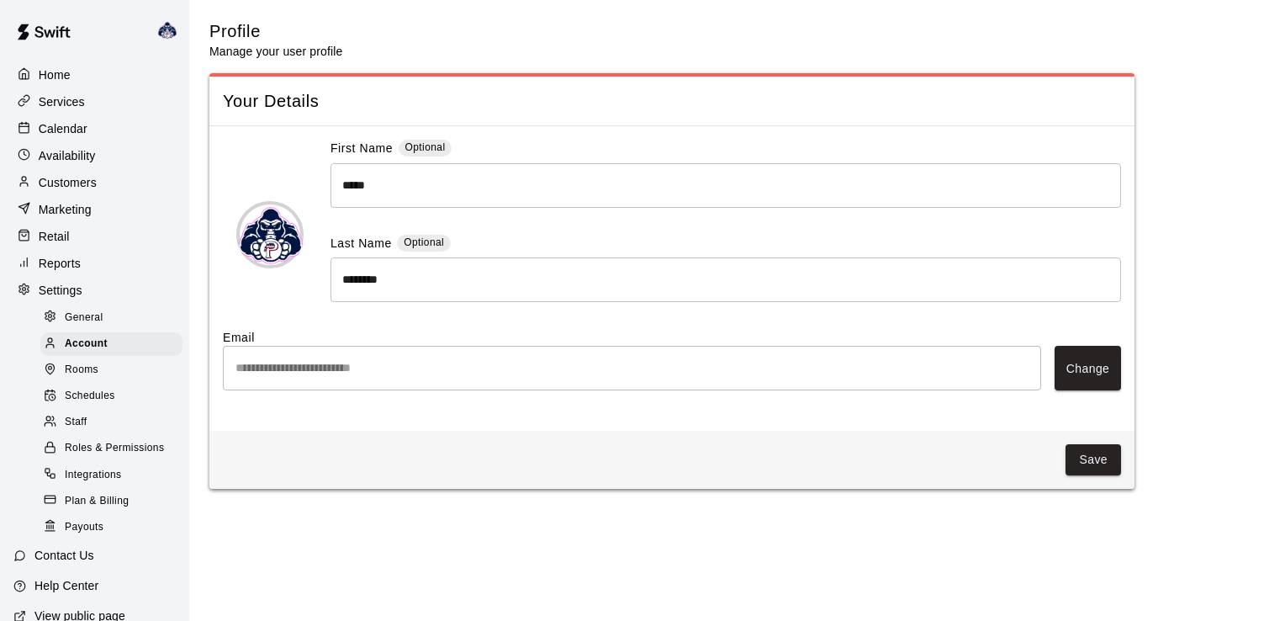
click at [84, 378] on span "Rooms" at bounding box center [82, 370] width 34 height 17
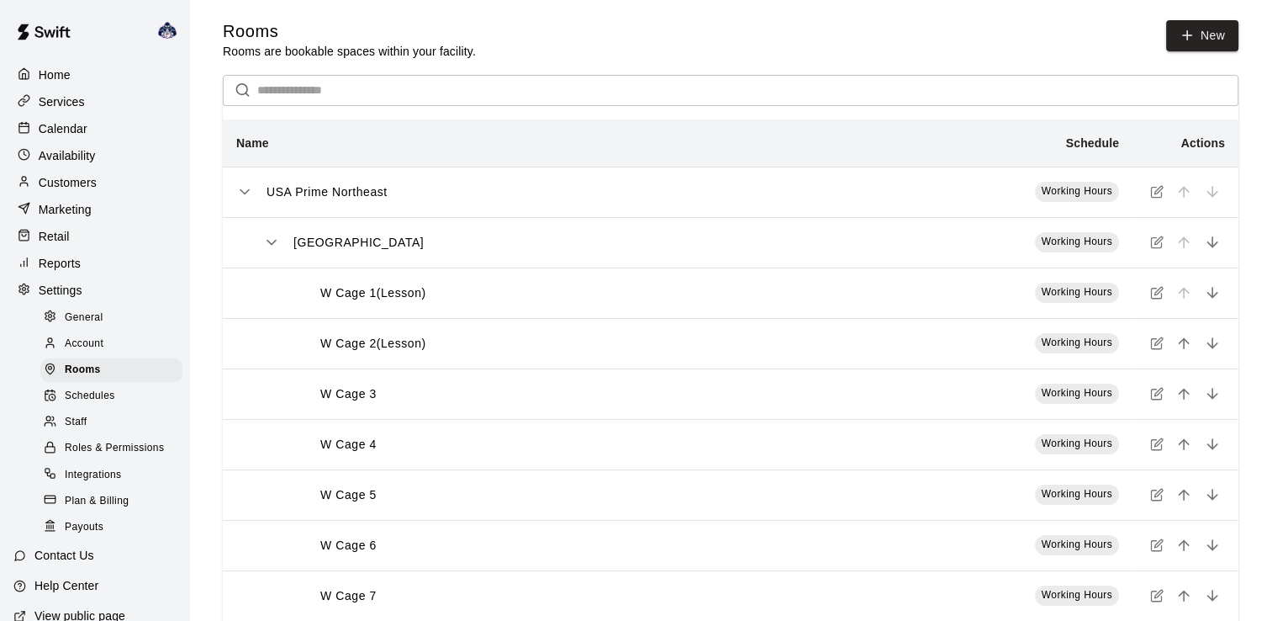
click at [82, 431] on span "Staff" at bounding box center [76, 422] width 22 height 17
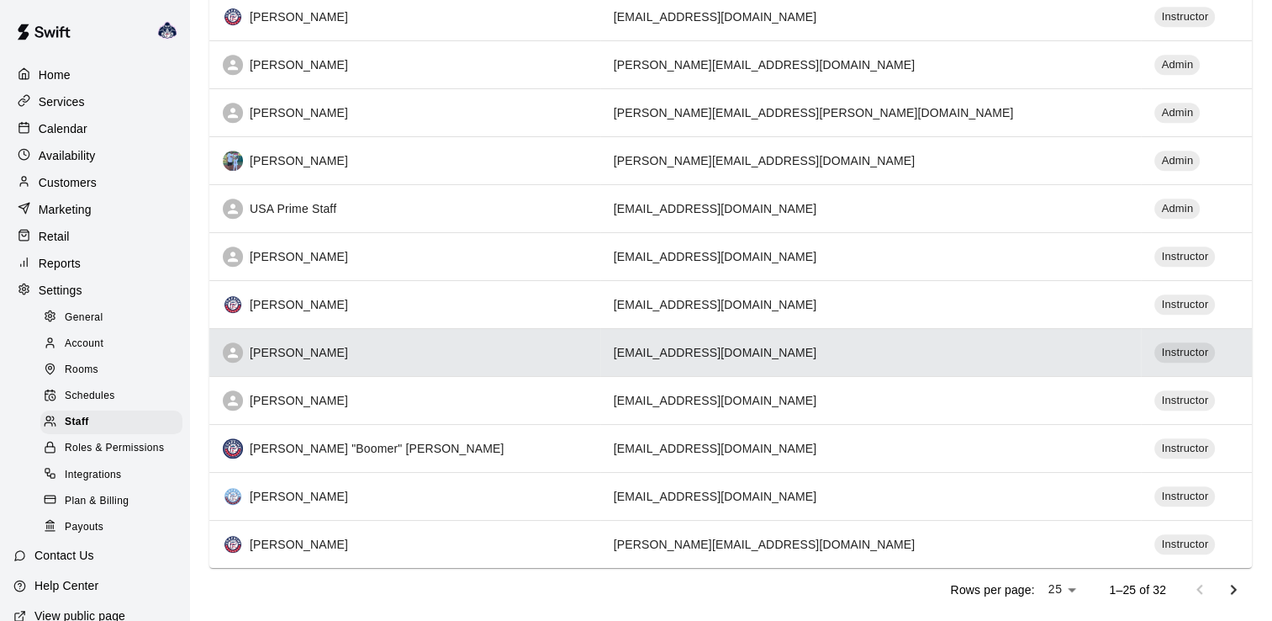
scroll to position [887, 0]
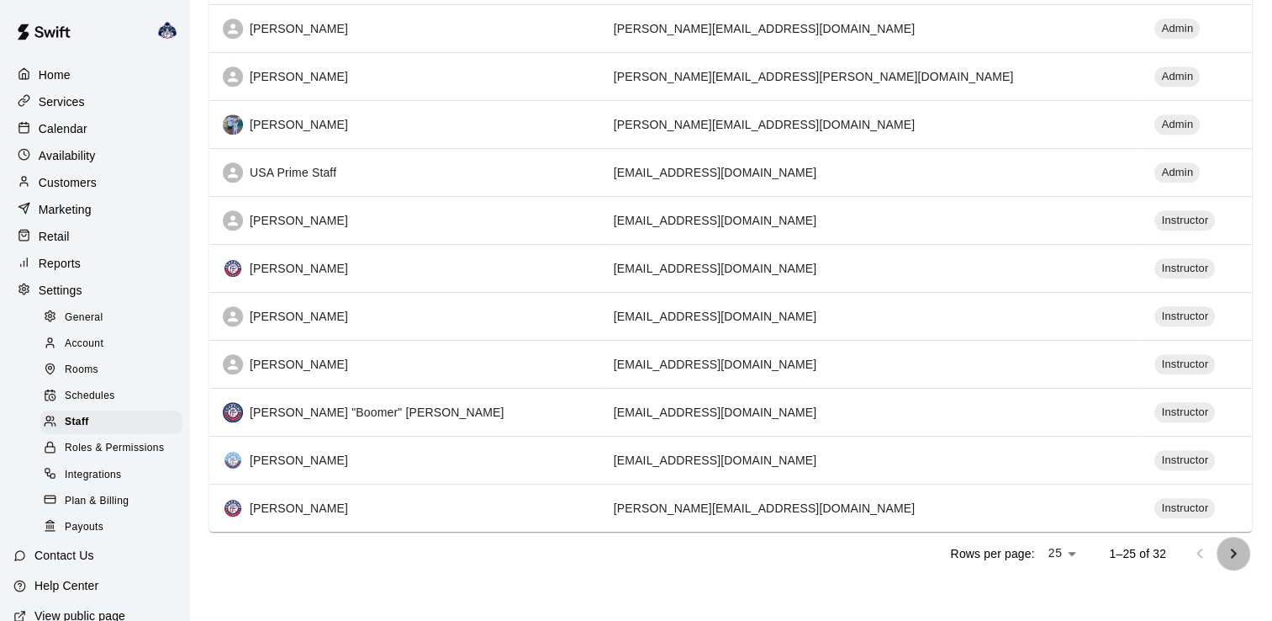
click at [1226, 548] on icon "Go to next page" at bounding box center [1234, 553] width 20 height 20
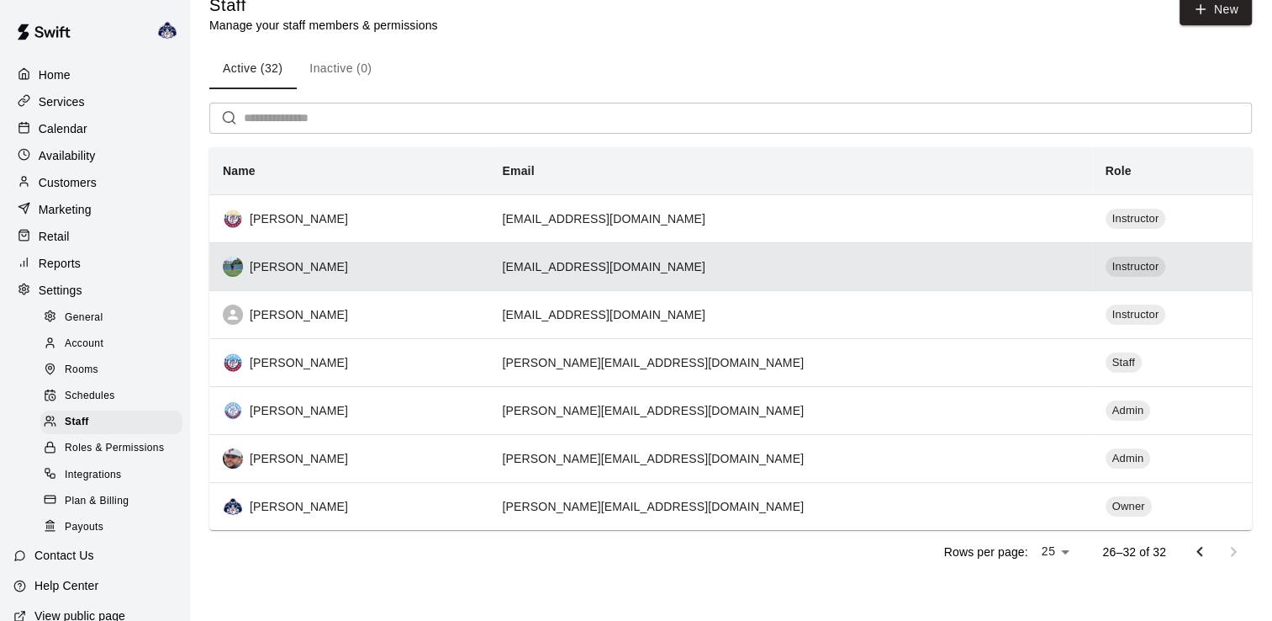
click at [898, 262] on td "[EMAIL_ADDRESS][DOMAIN_NAME]" at bounding box center [790, 266] width 603 height 48
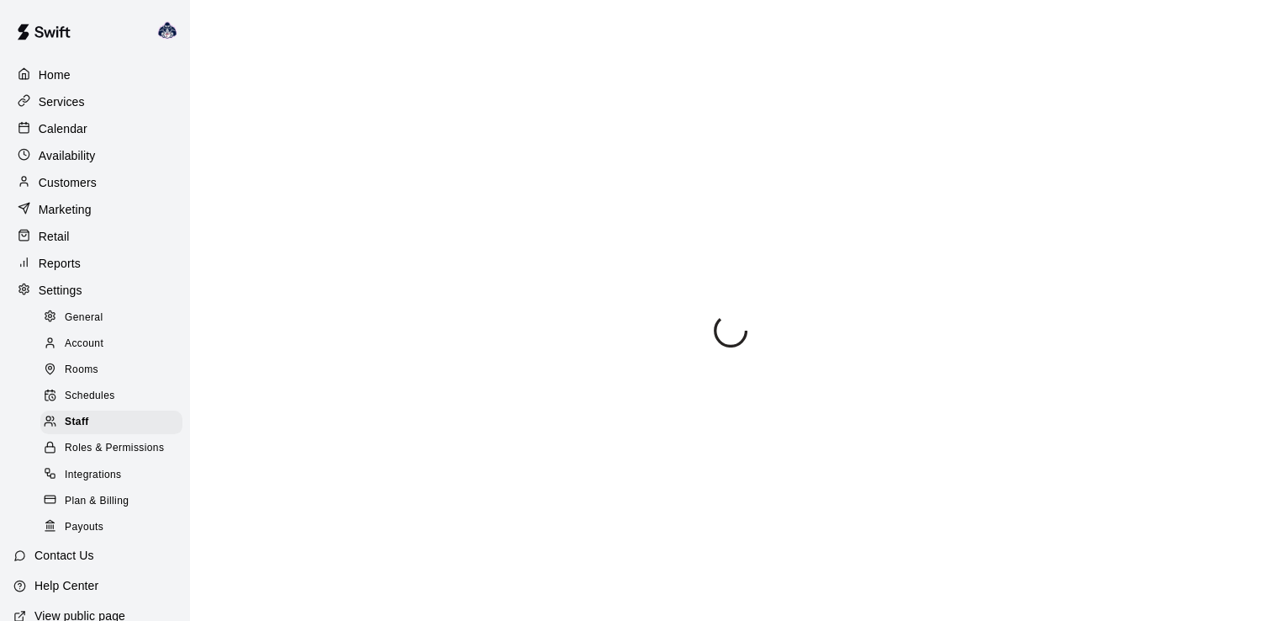
select select "**"
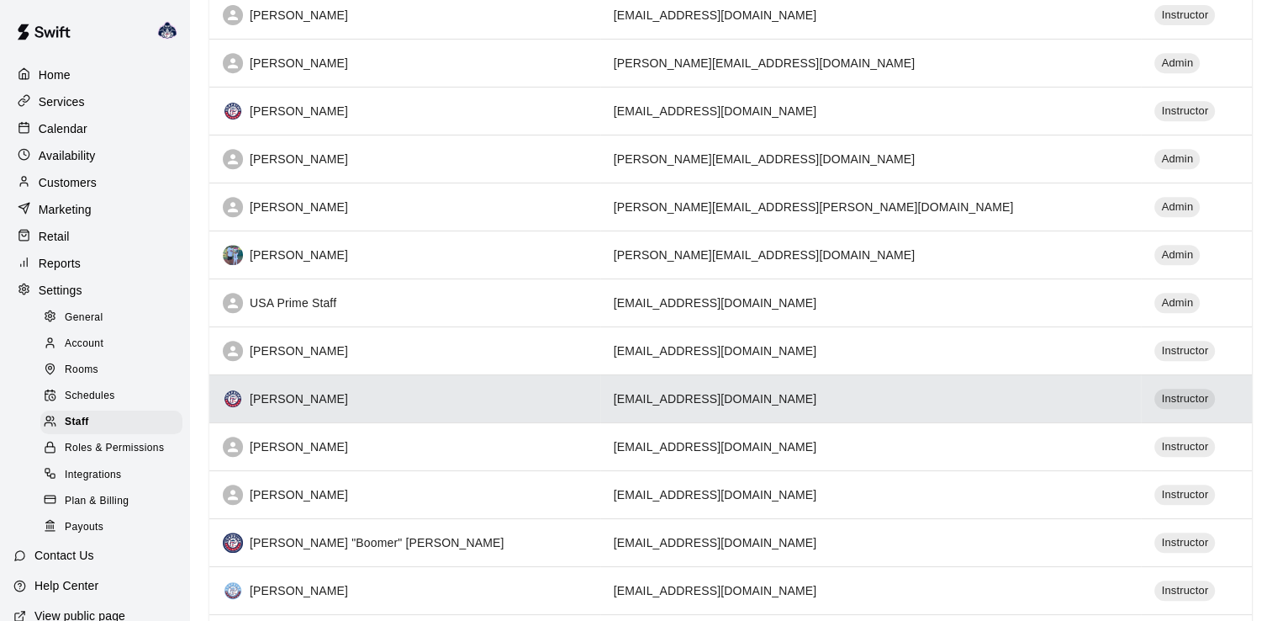
scroll to position [887, 0]
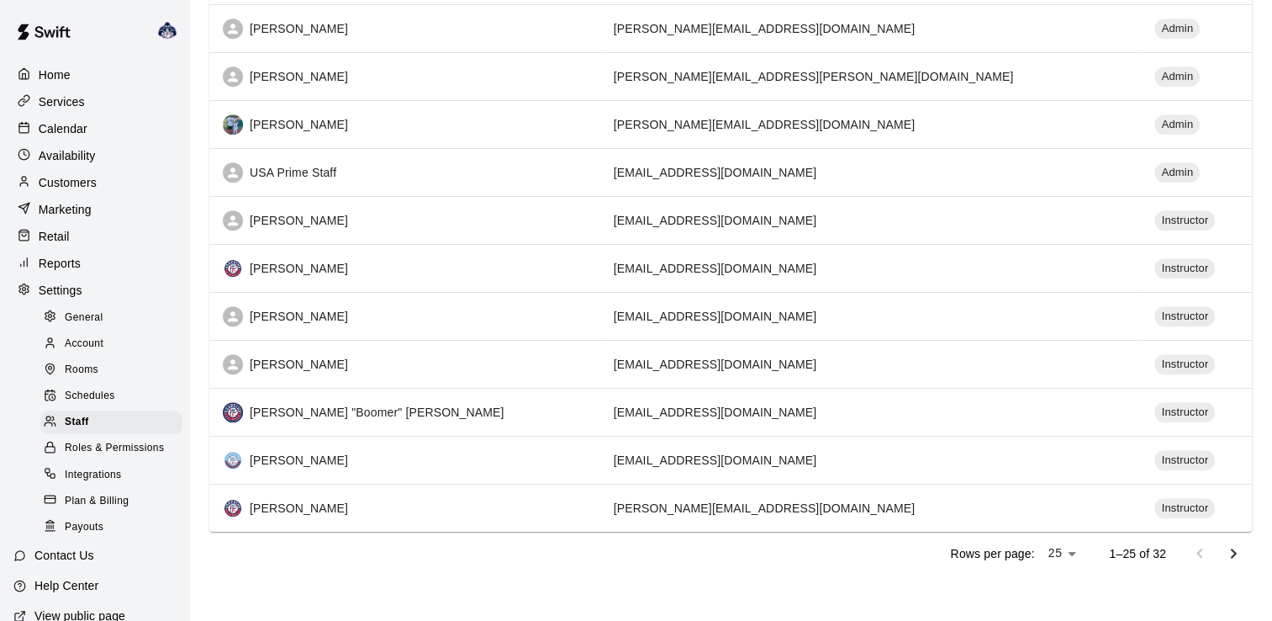
click at [1233, 553] on icon "Go to next page" at bounding box center [1234, 553] width 6 height 10
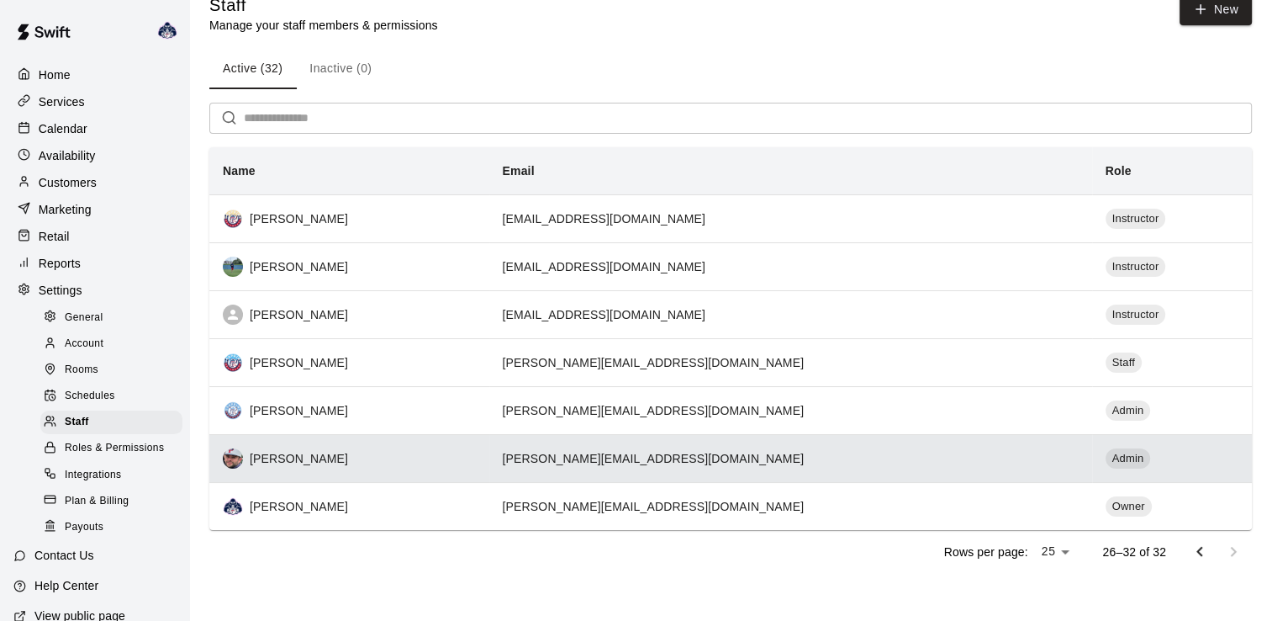
scroll to position [27, 0]
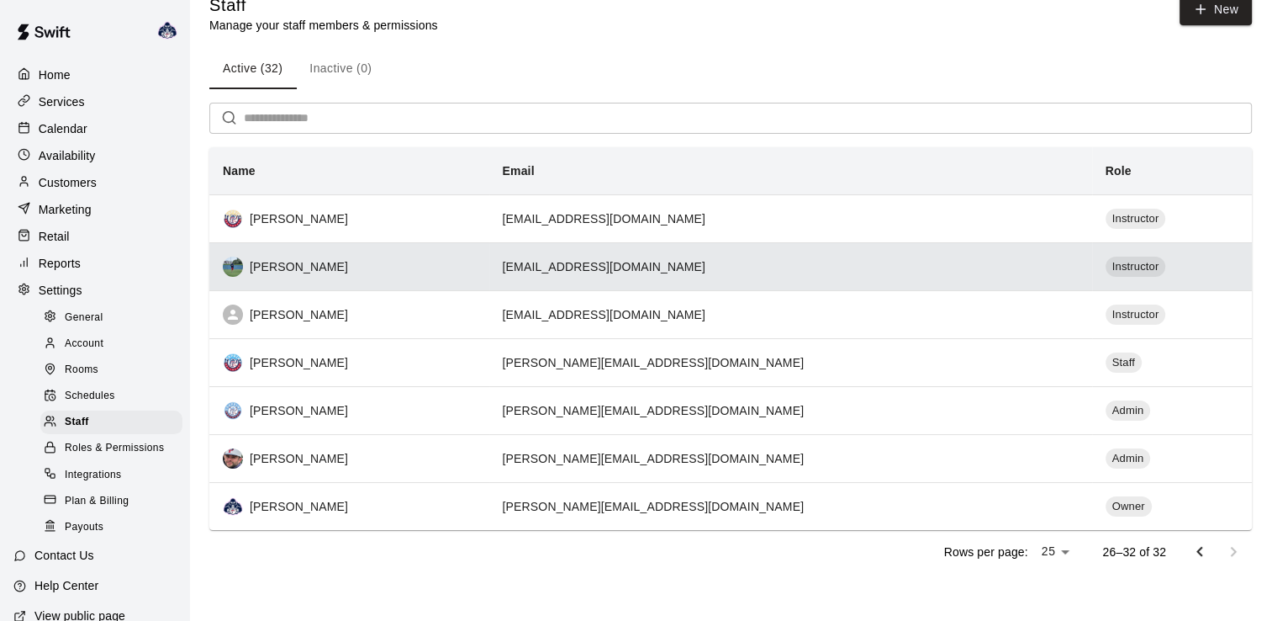
click at [281, 267] on div "[PERSON_NAME]" at bounding box center [349, 266] width 253 height 20
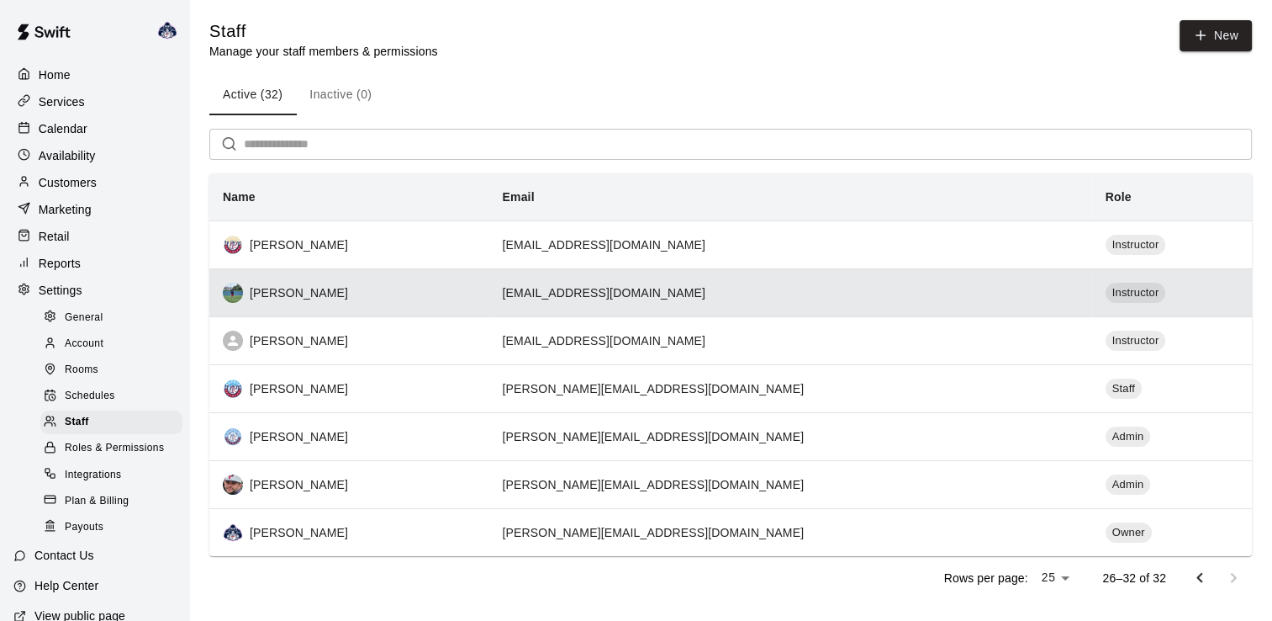
select select "**"
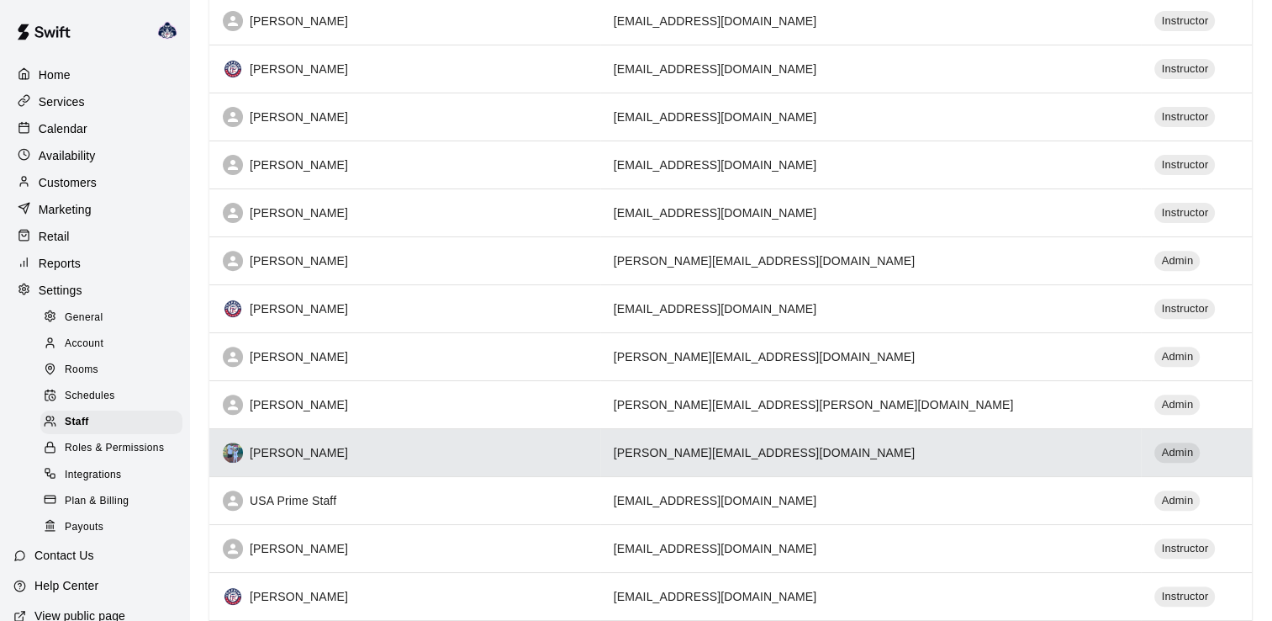
scroll to position [673, 0]
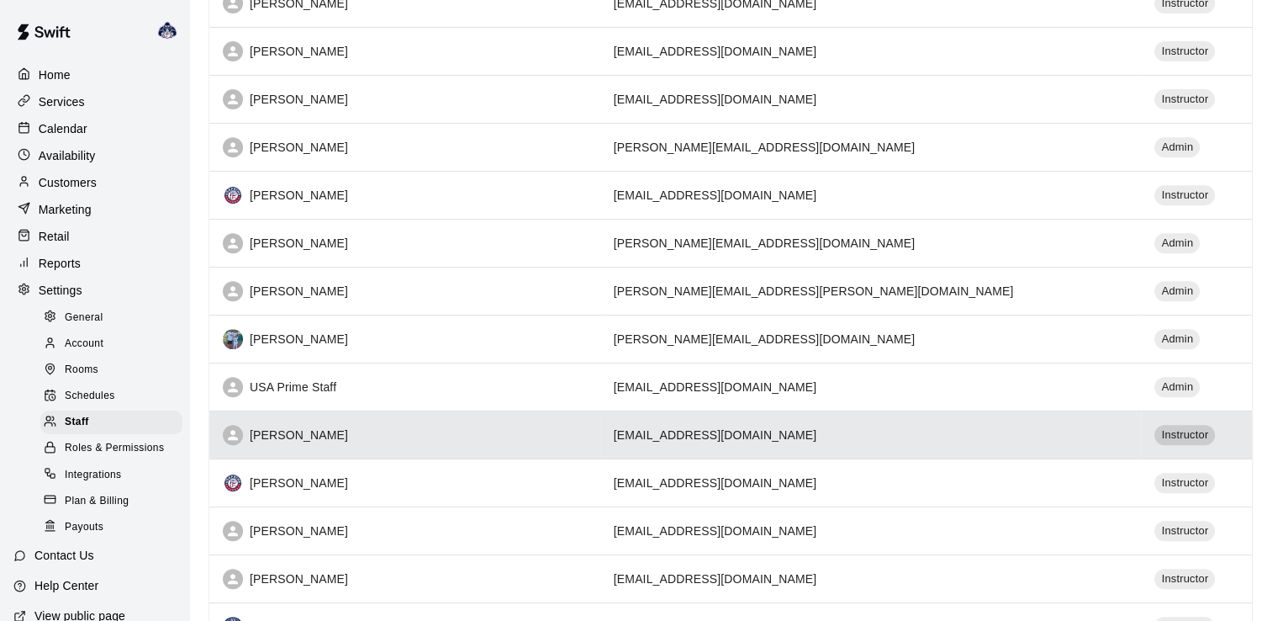
click at [1155, 434] on span "Instructor" at bounding box center [1185, 435] width 61 height 16
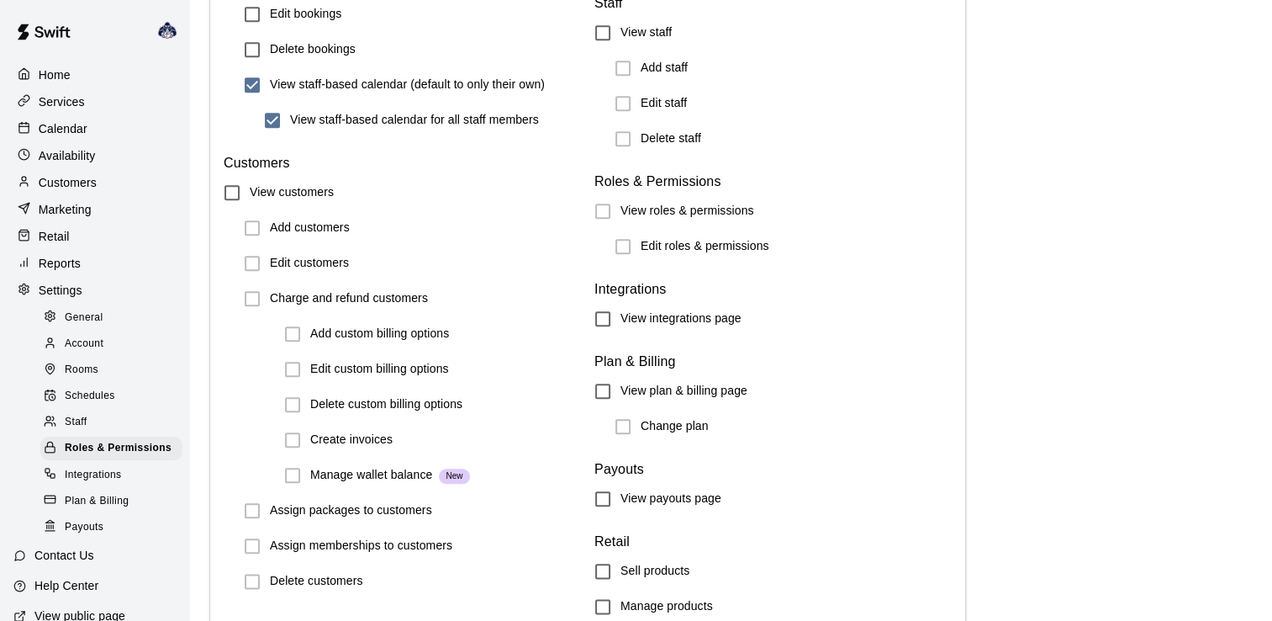
scroll to position [1931, 0]
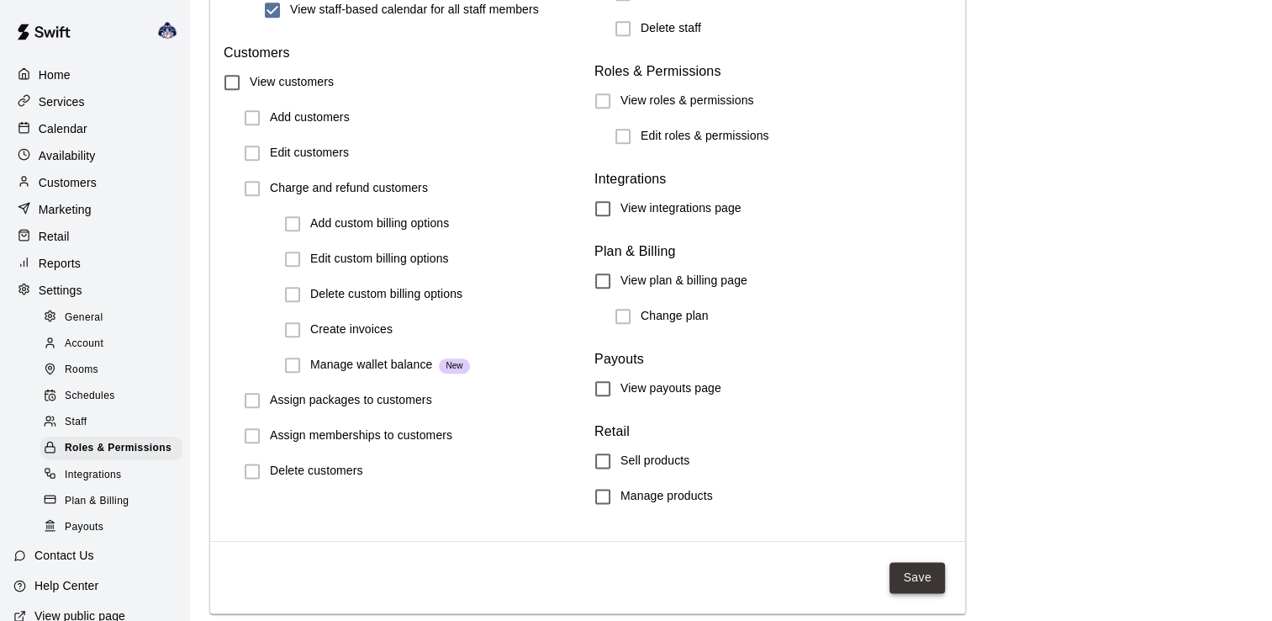
click at [914, 574] on button "Save" at bounding box center [918, 577] width 56 height 31
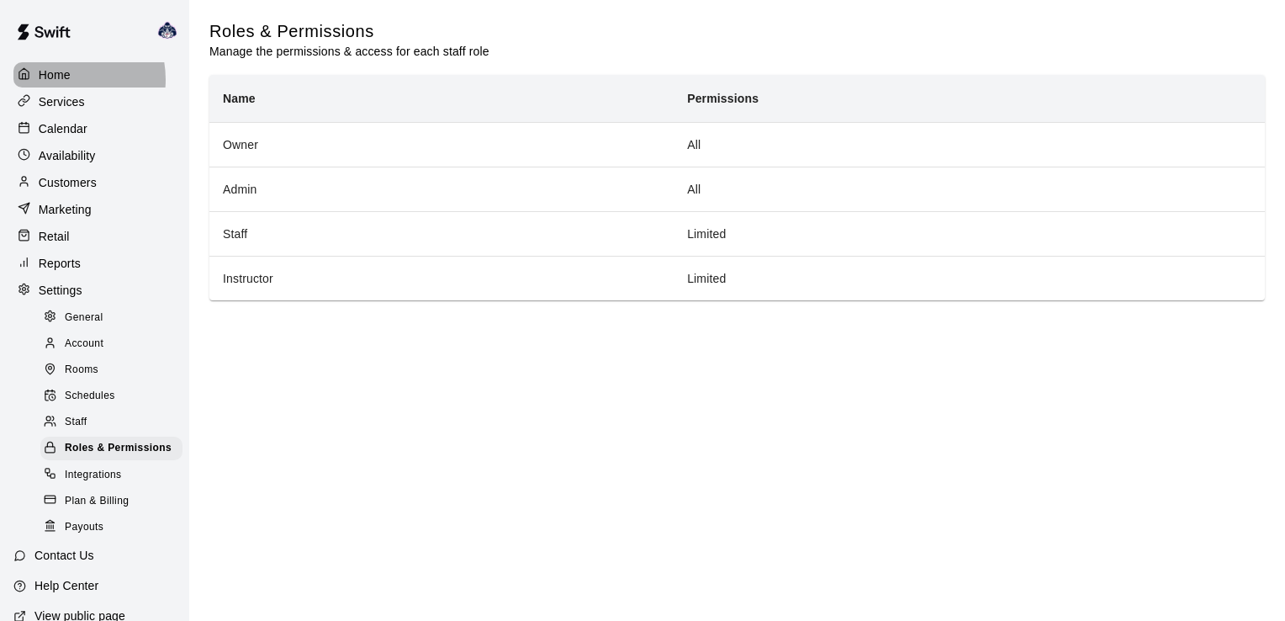
click at [61, 79] on p "Home" at bounding box center [55, 74] width 32 height 17
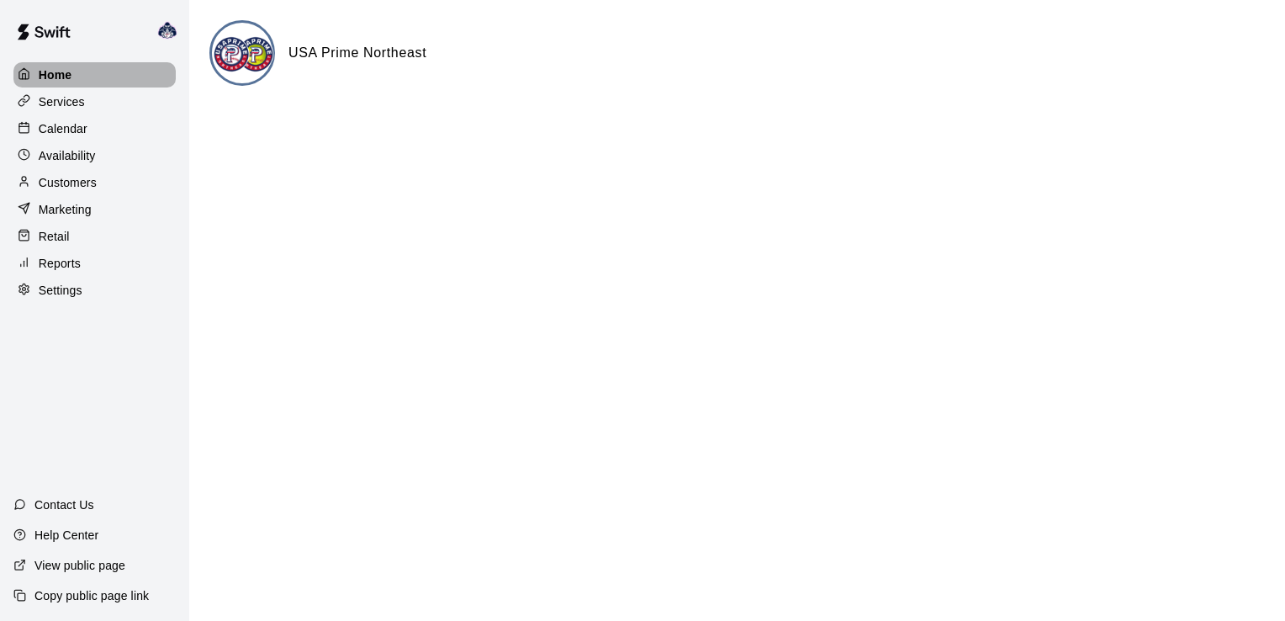
click at [49, 71] on p "Home" at bounding box center [56, 74] width 34 height 17
click at [64, 107] on p "Services" at bounding box center [62, 101] width 46 height 17
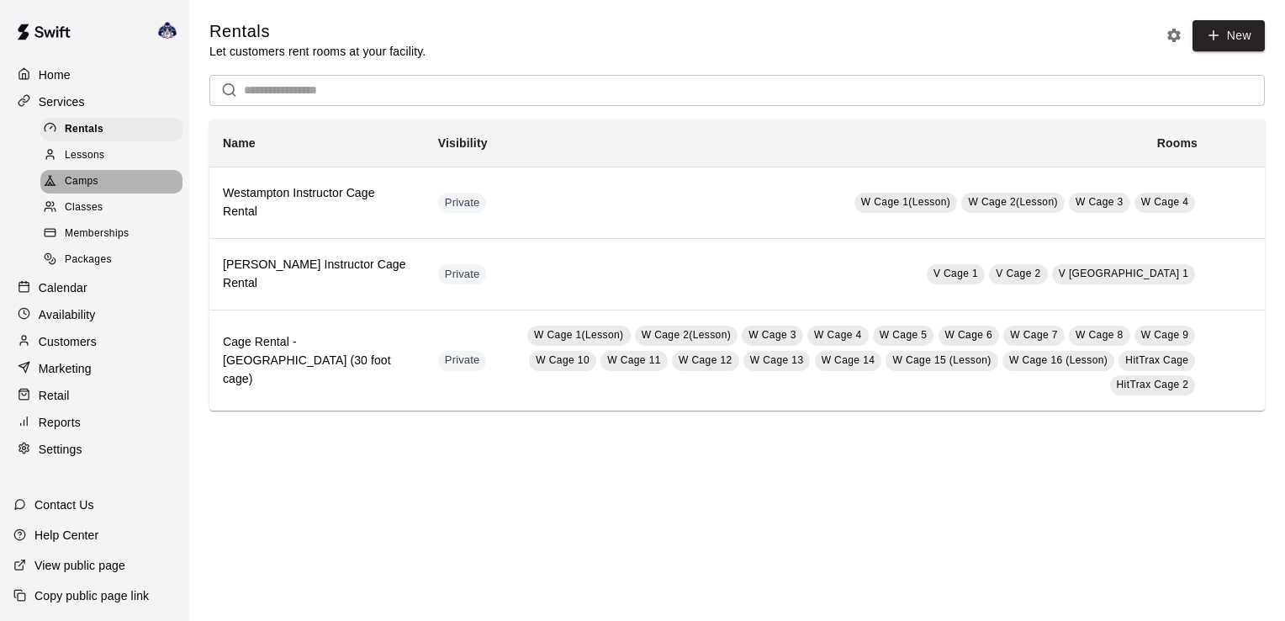
click at [85, 181] on span "Camps" at bounding box center [82, 181] width 34 height 17
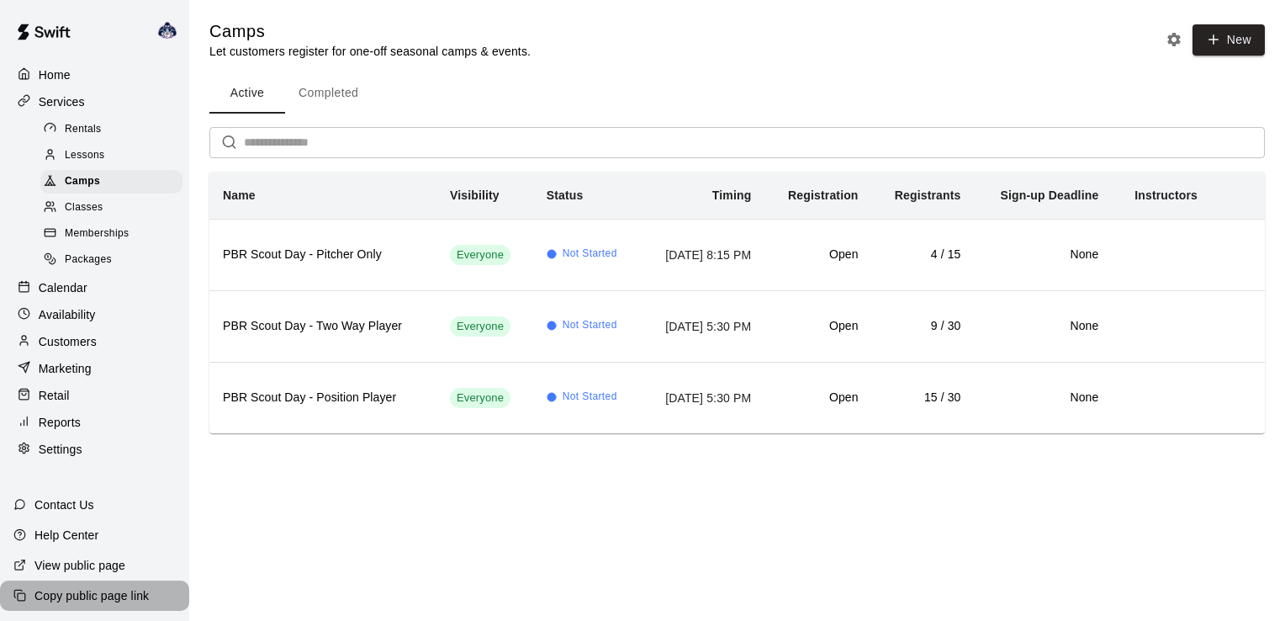
click at [81, 594] on p "Copy public page link" at bounding box center [91, 595] width 114 height 17
